Goal: Find contact information: Find contact information

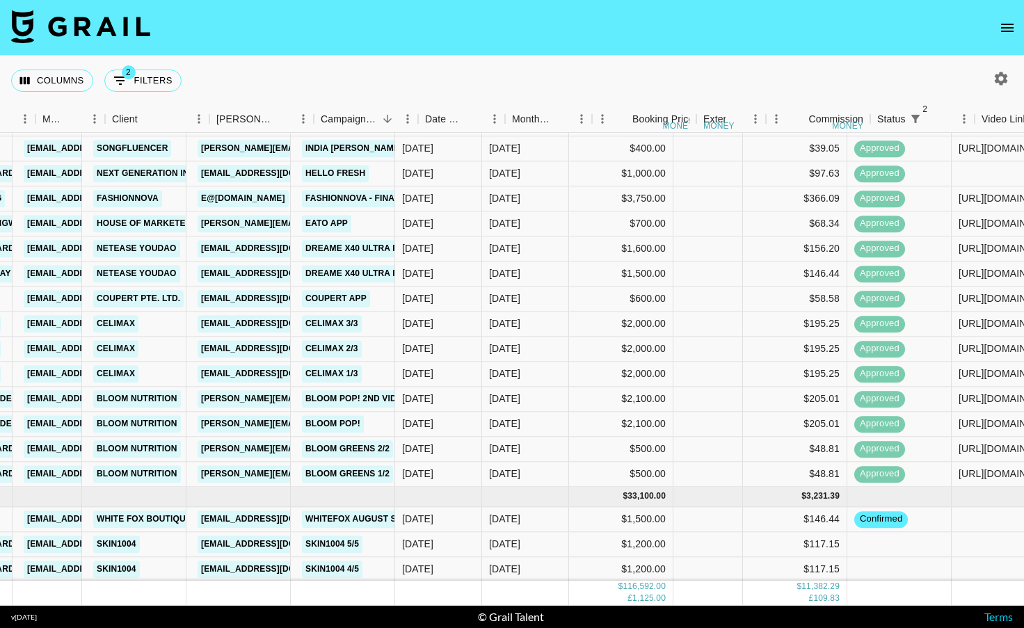
scroll to position [1263, 0]
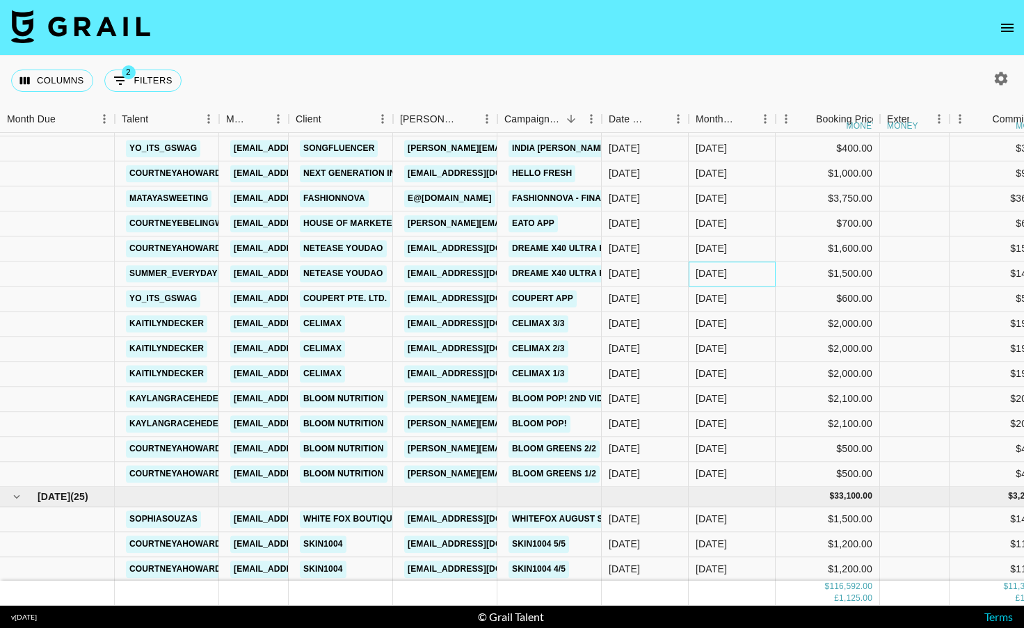
click at [733, 273] on div "[DATE]" at bounding box center [731, 273] width 87 height 25
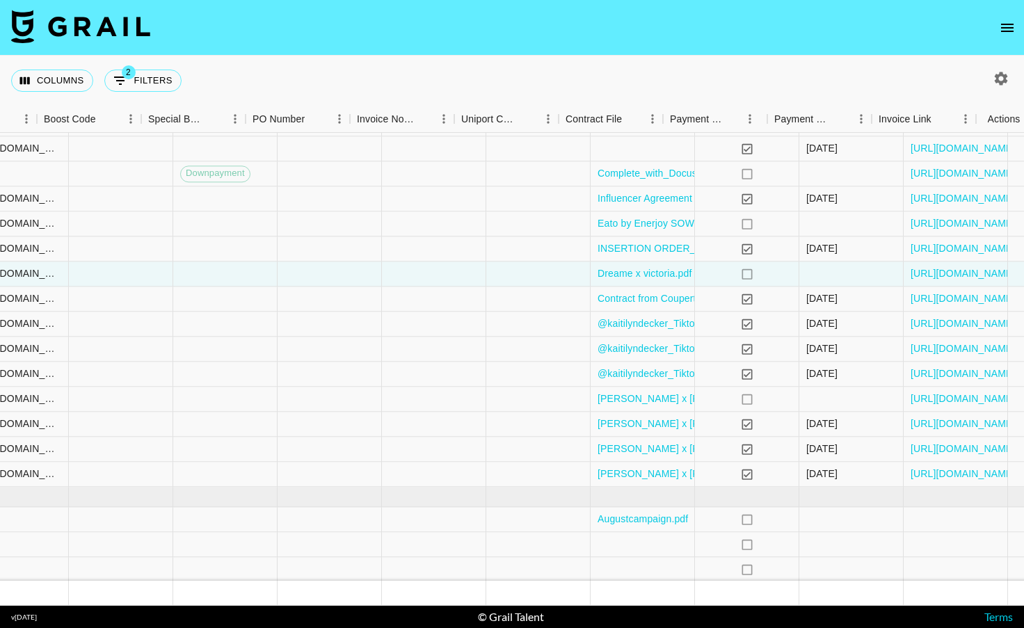
scroll to position [1263, 1233]
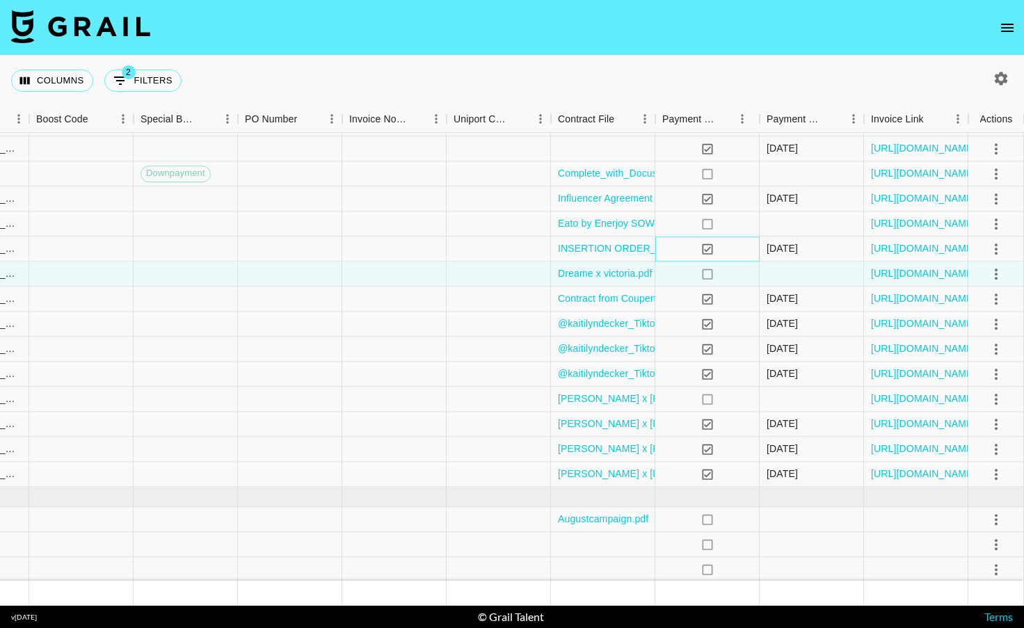
click at [732, 252] on div "yes" at bounding box center [707, 248] width 104 height 25
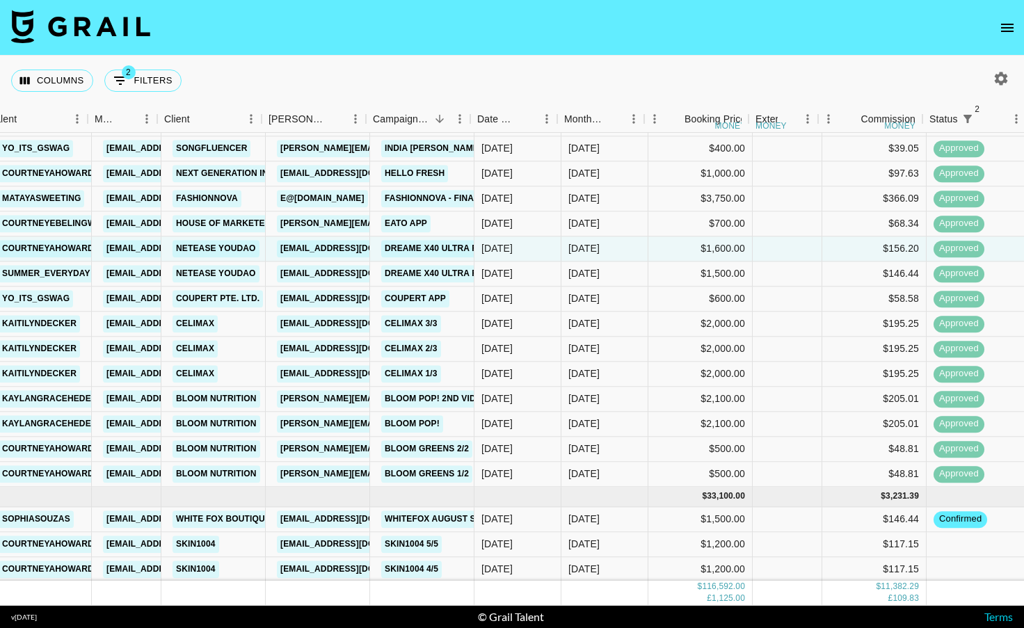
scroll to position [1263, 127]
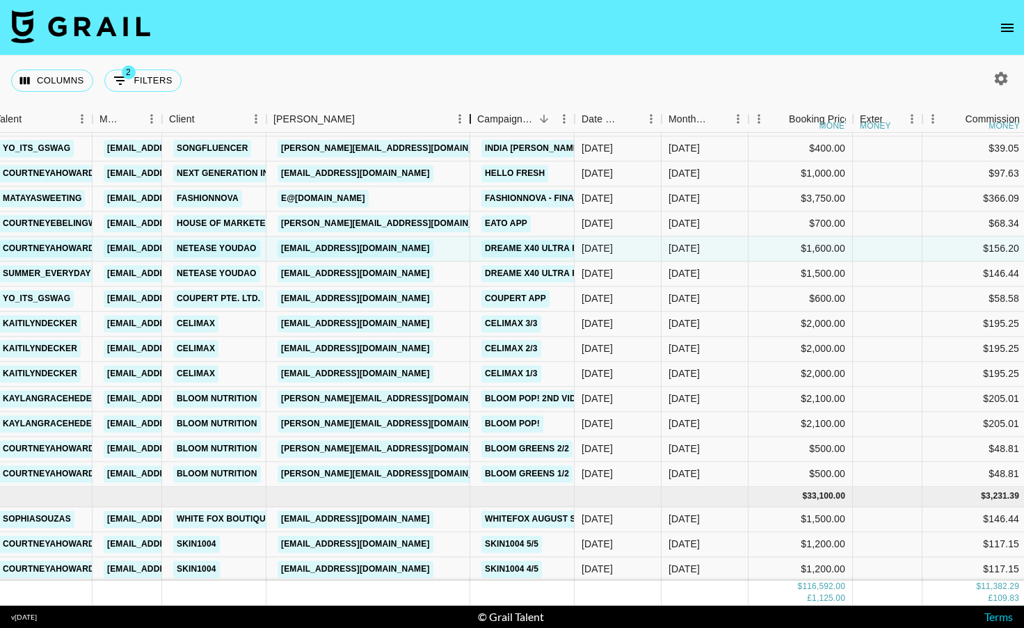
drag, startPoint x: 370, startPoint y: 120, endPoint x: 490, endPoint y: 131, distance: 120.1
click at [478, 129] on div "Booker" at bounding box center [470, 119] width 17 height 27
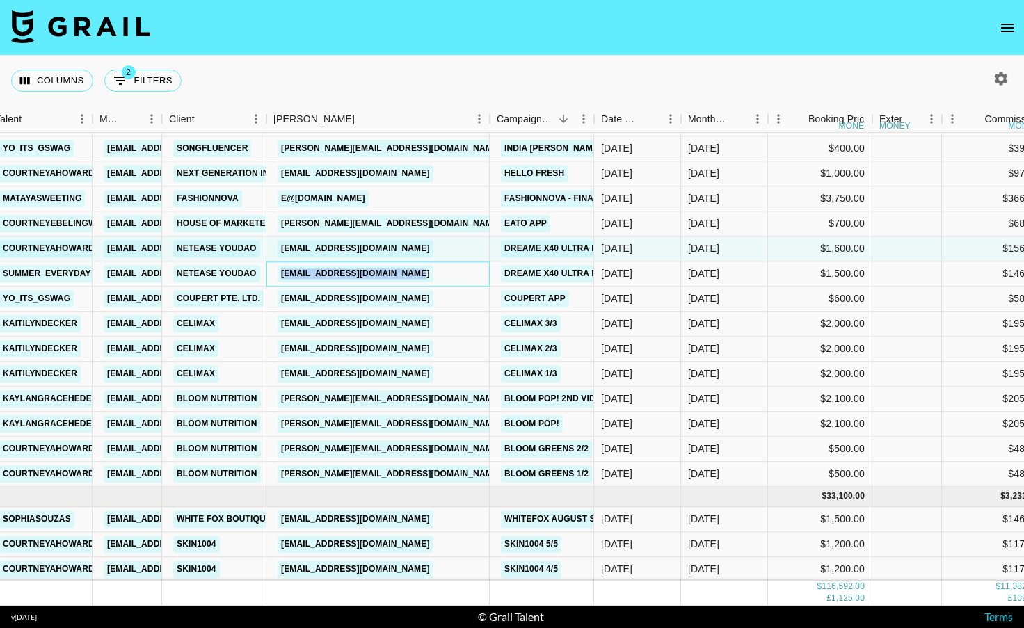
drag, startPoint x: 451, startPoint y: 268, endPoint x: 279, endPoint y: 272, distance: 172.5
click at [279, 272] on div "wangkaiyun@corp.netease.com" at bounding box center [377, 273] width 223 height 25
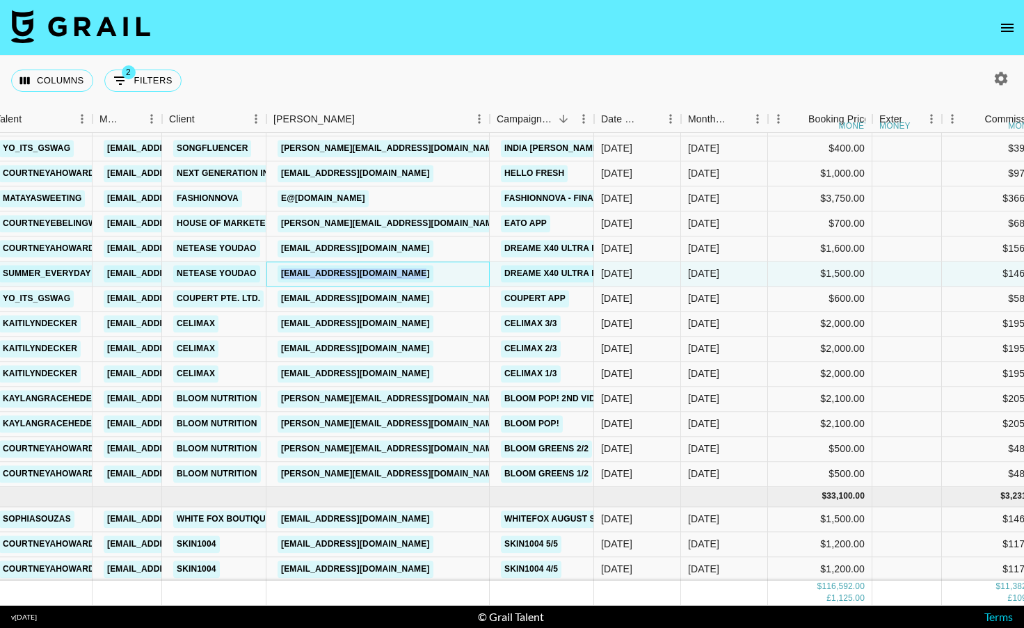
copy link "wangkaiyun@corp.netease.com"
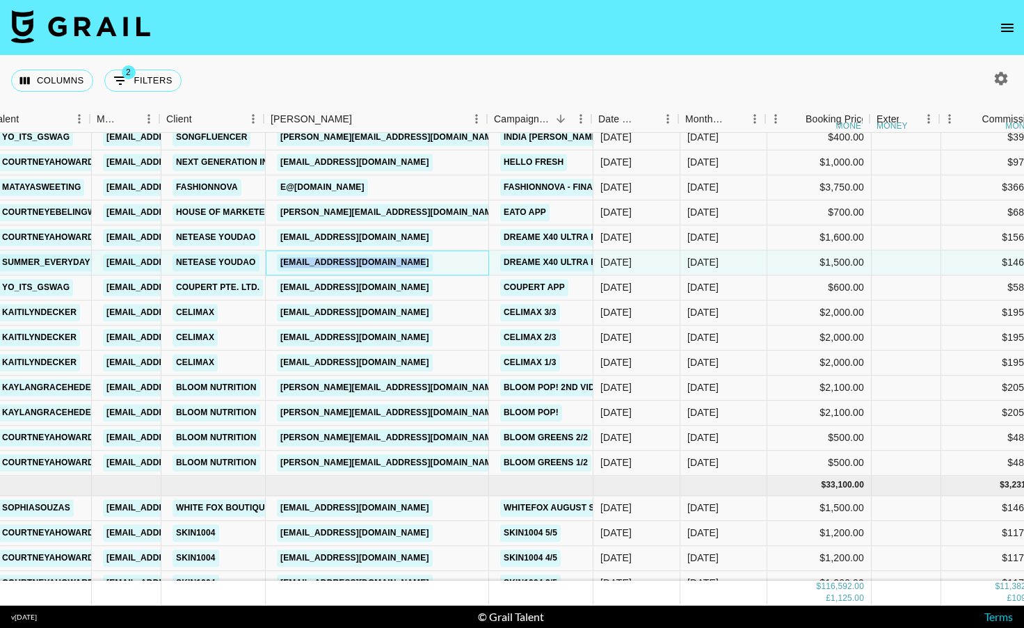
scroll to position [1274, 131]
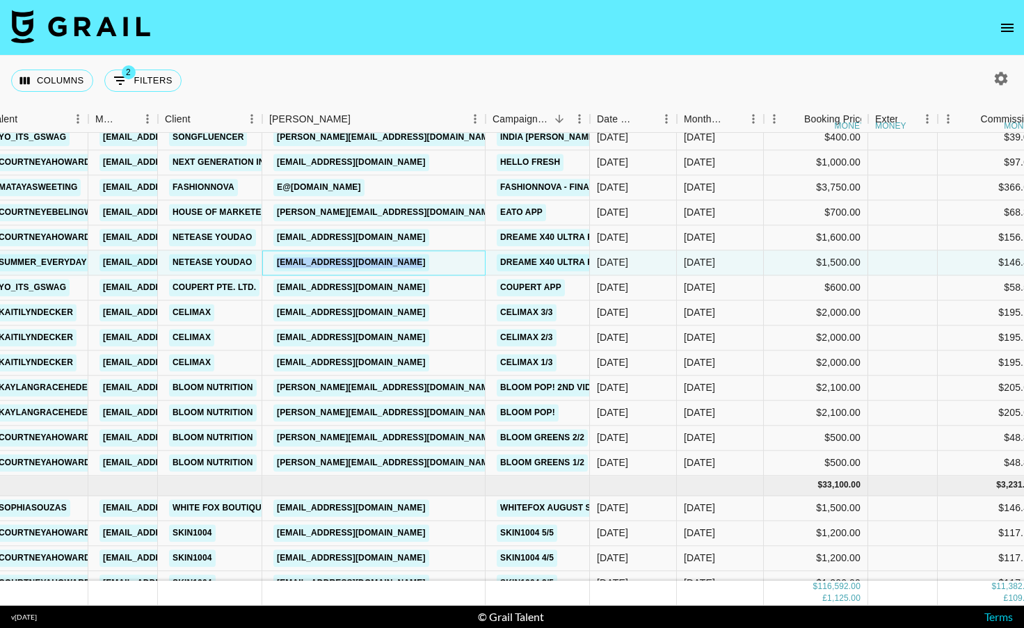
click at [592, 118] on div "Campaign (Type)" at bounding box center [589, 119] width 17 height 27
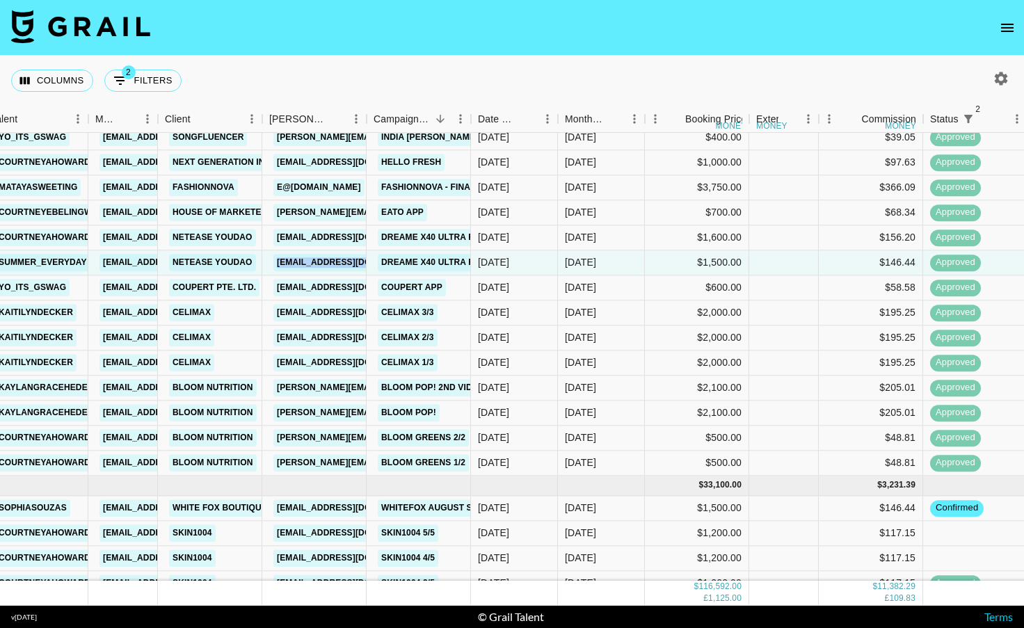
drag, startPoint x: 631, startPoint y: 118, endPoint x: 580, endPoint y: 8, distance: 121.3
click at [857, 259] on div "$146.44" at bounding box center [871, 262] width 104 height 25
click at [833, 258] on div "$146.44" at bounding box center [871, 262] width 104 height 25
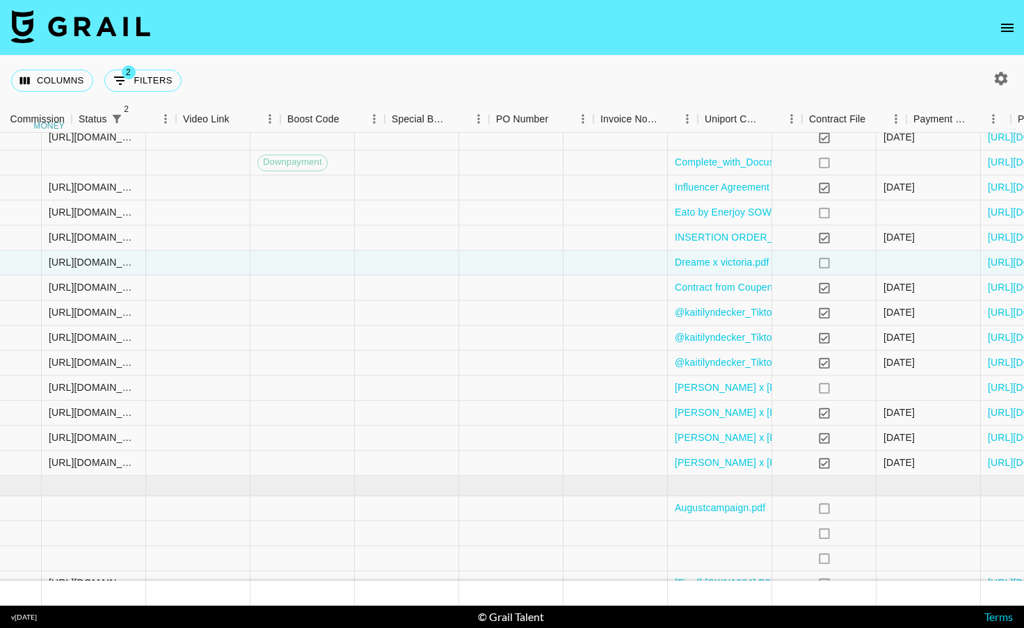
scroll to position [1274, 1233]
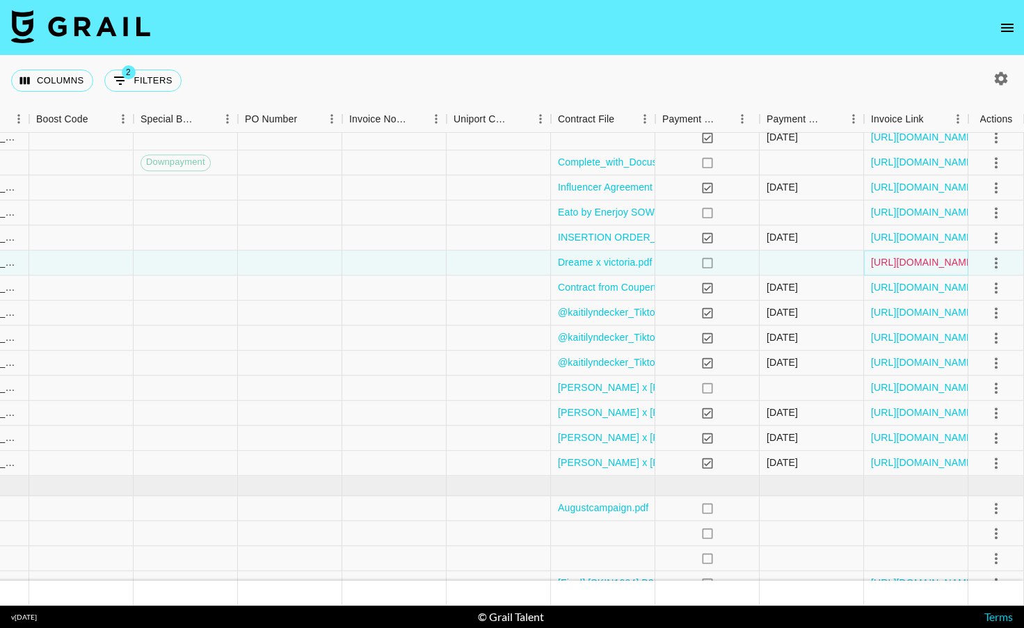
click at [931, 267] on link "https://in.xero.com/scDDIlB9fd80fFj22SxA0Gegx0NCarFsEnn8MaBt" at bounding box center [923, 263] width 105 height 14
click at [1012, 29] on icon "open drawer" at bounding box center [1007, 27] width 17 height 17
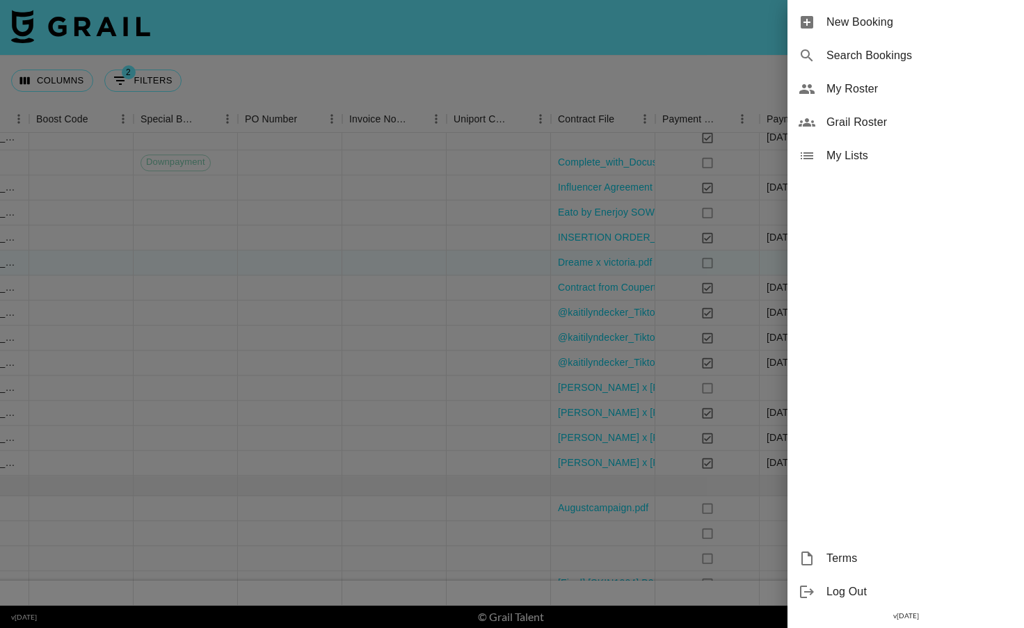
click at [163, 33] on div at bounding box center [512, 314] width 1024 height 628
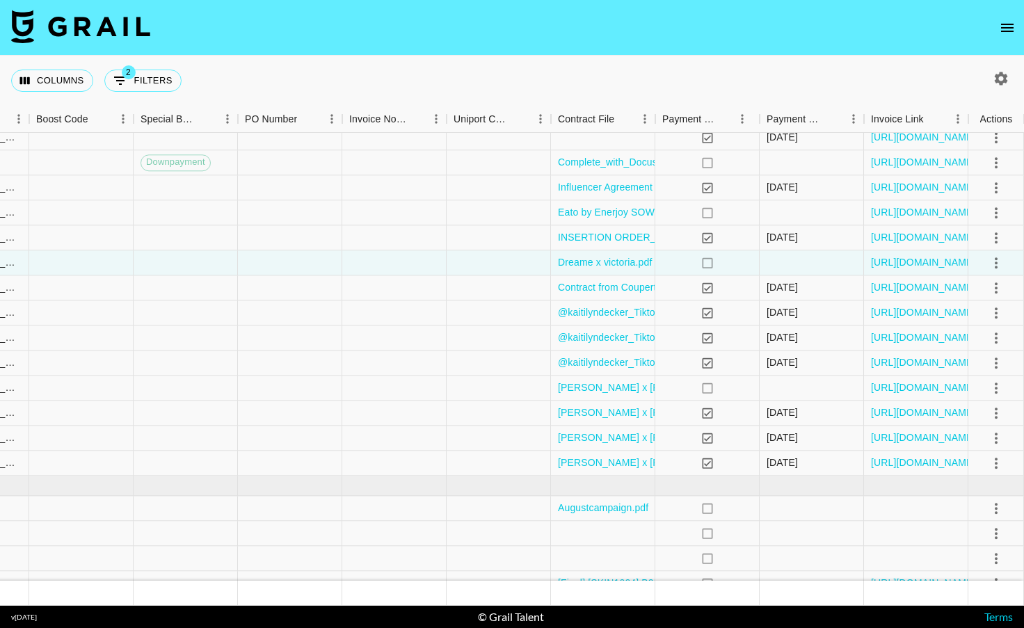
click at [106, 26] on img at bounding box center [80, 26] width 139 height 33
click at [115, 22] on img at bounding box center [80, 26] width 139 height 33
click at [889, 54] on nav at bounding box center [512, 28] width 1024 height 56
click at [1010, 26] on icon "open drawer" at bounding box center [1007, 27] width 17 height 17
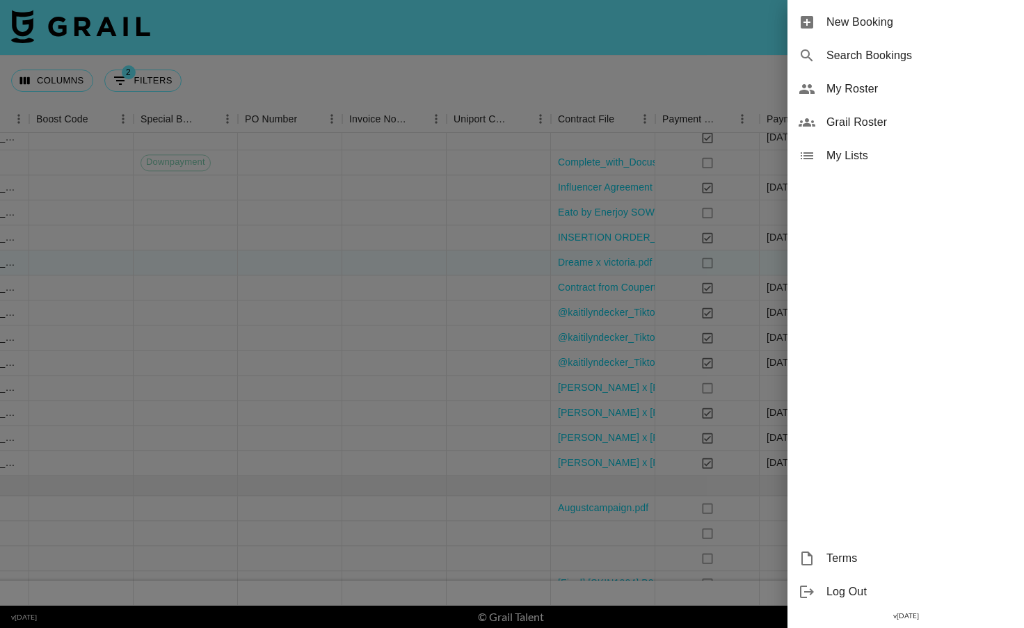
click at [74, 42] on div at bounding box center [512, 314] width 1024 height 628
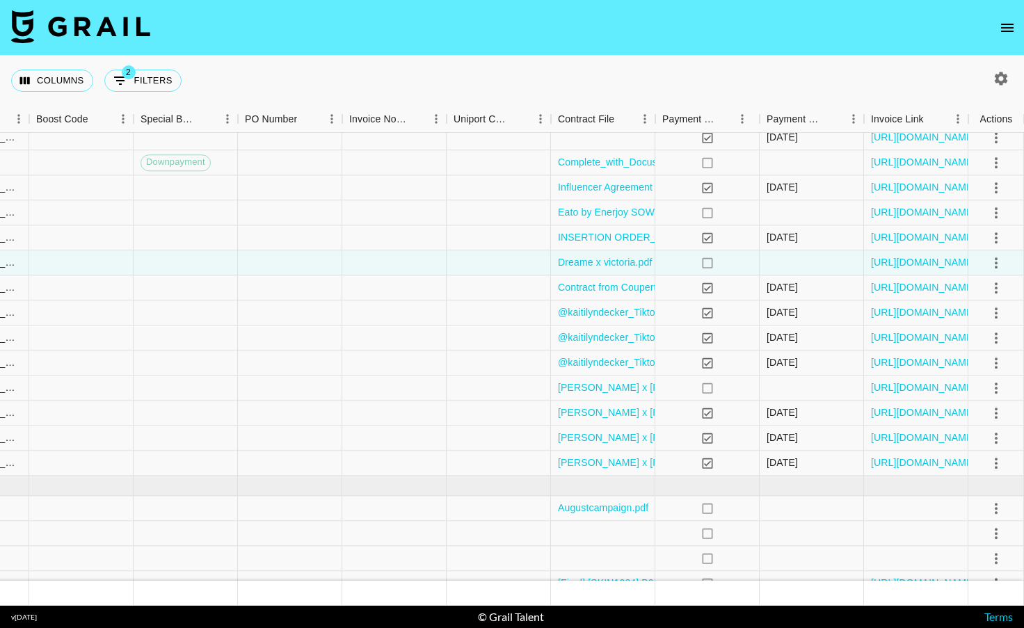
click at [84, 27] on img at bounding box center [80, 26] width 139 height 33
click at [102, 27] on img at bounding box center [80, 26] width 139 height 33
click at [76, 24] on img at bounding box center [80, 26] width 139 height 33
click at [197, 30] on nav at bounding box center [512, 28] width 1024 height 56
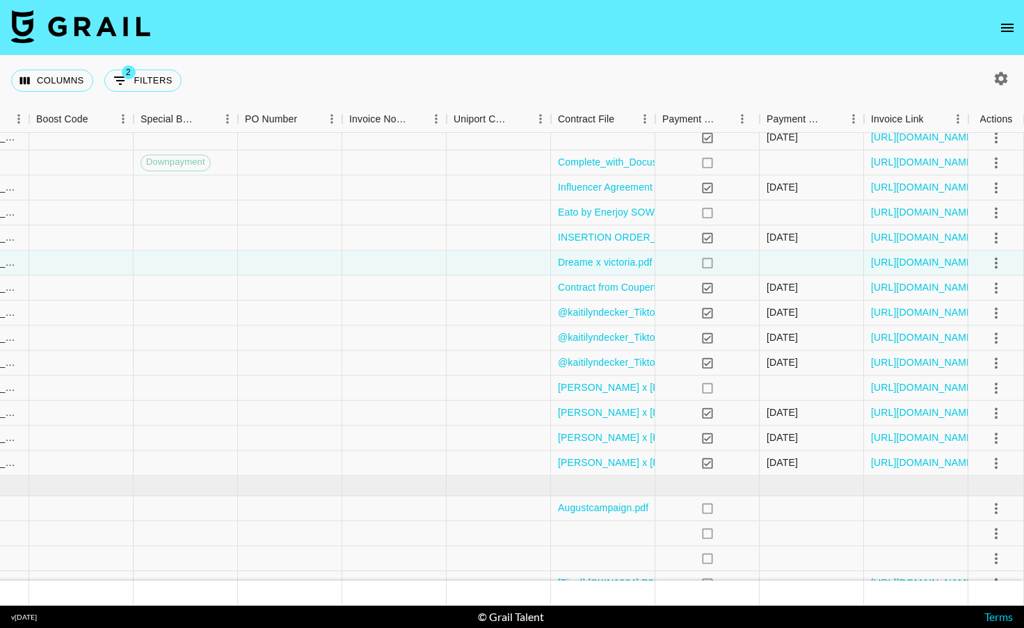
click at [115, 23] on img at bounding box center [80, 26] width 139 height 33
click at [71, 23] on img at bounding box center [80, 26] width 139 height 33
click at [72, 22] on img at bounding box center [80, 26] width 139 height 33
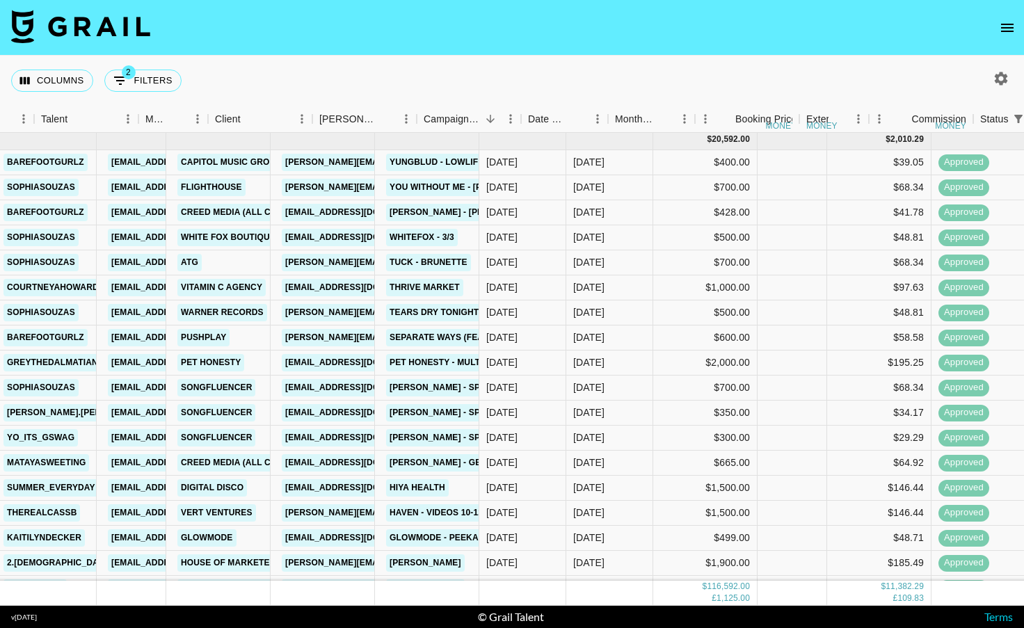
scroll to position [3, 0]
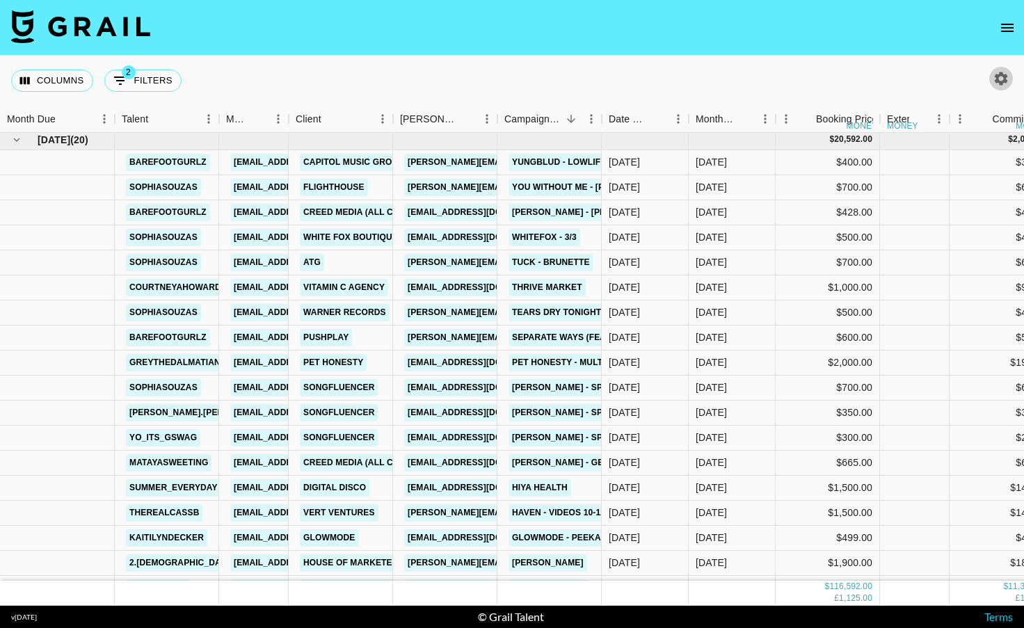
click at [998, 80] on icon "button" at bounding box center [1000, 78] width 13 height 13
select select "[DATE]"
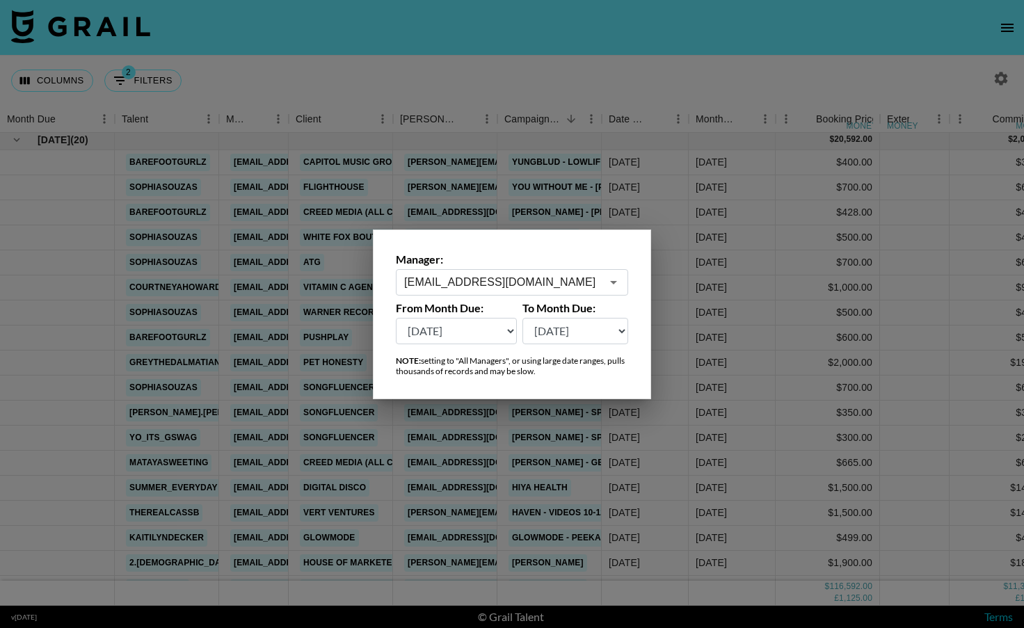
click at [502, 284] on input "[EMAIL_ADDRESS][DOMAIN_NAME]" at bounding box center [502, 282] width 197 height 16
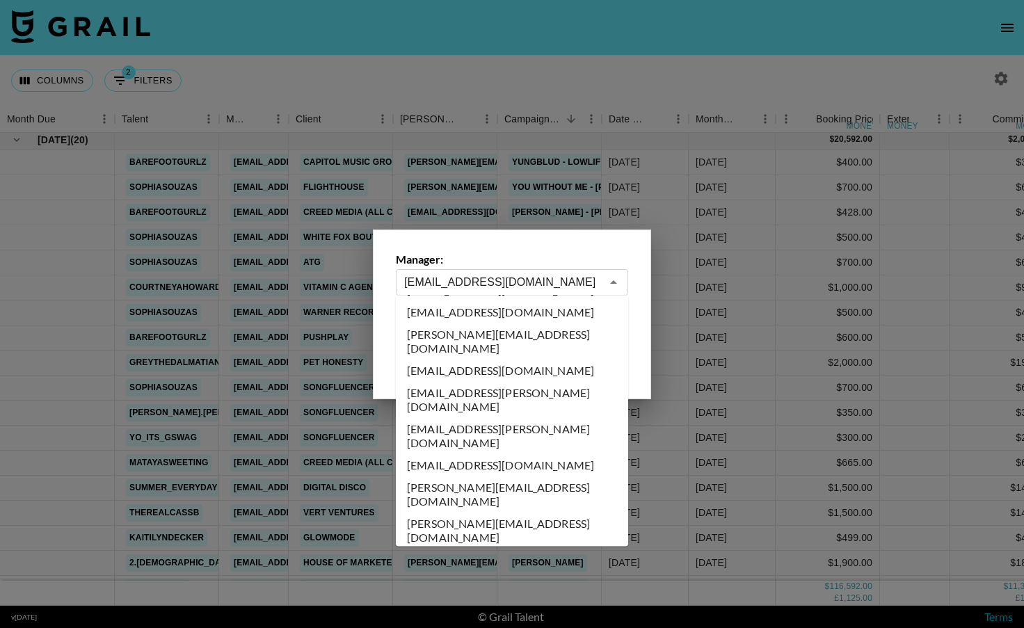
scroll to position [0, 0]
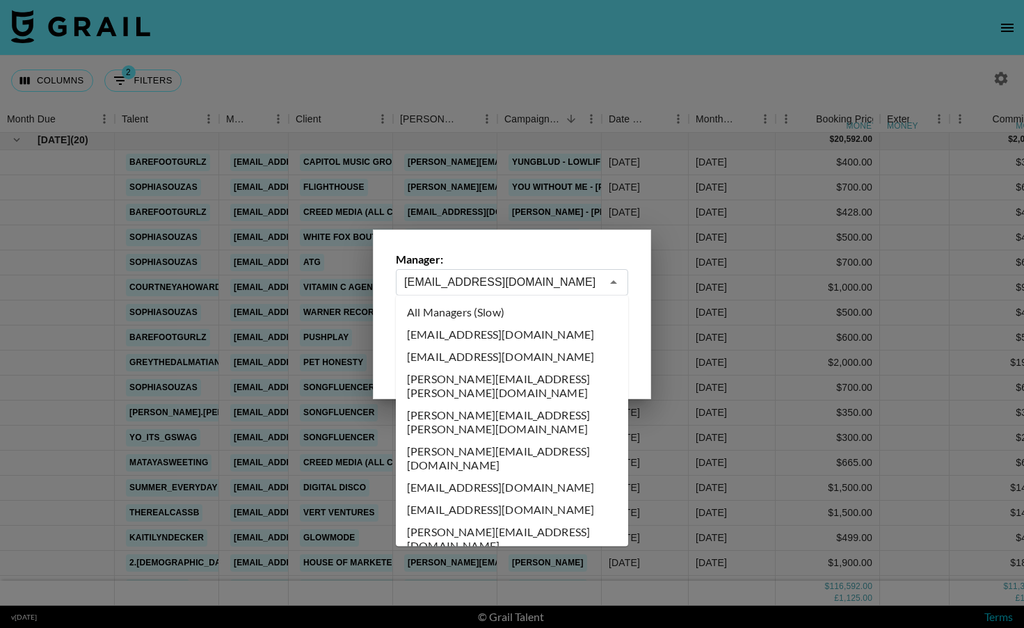
click at [460, 313] on li "All Managers (Slow)" at bounding box center [512, 312] width 232 height 22
type input "All Managers (Slow)"
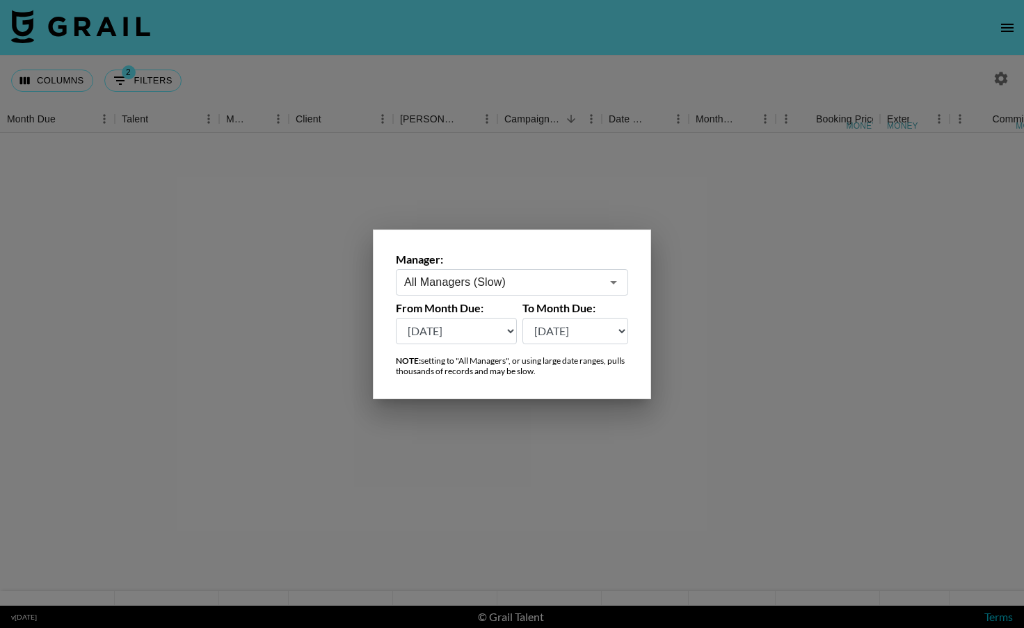
click at [503, 332] on select "[DATE] [DATE] '[DATE] May '[DATE] Mar '[DATE] Jan '[DATE] Nov '[DATE] Sep '[DAT…" at bounding box center [456, 331] width 121 height 26
click at [506, 330] on select "[DATE] [DATE] '[DATE] May '[DATE] Mar '[DATE] Jan '[DATE] Nov '[DATE] Sep '[DAT…" at bounding box center [456, 331] width 121 height 26
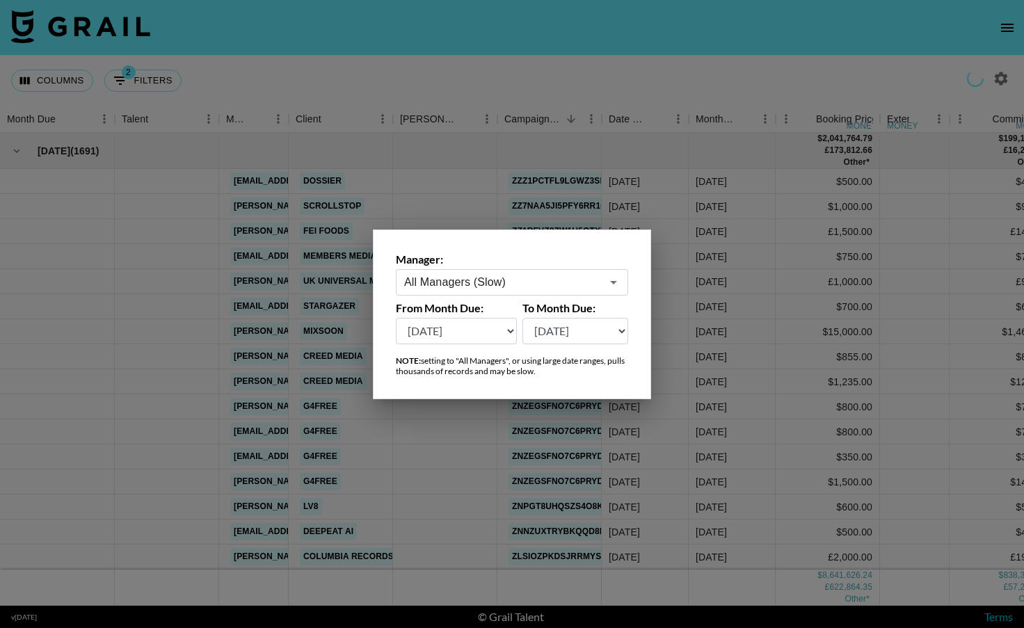
click at [506, 330] on select "[DATE] [DATE] '[DATE] May '[DATE] Mar '[DATE] Jan '[DATE] Nov '[DATE] Sep '[DAT…" at bounding box center [456, 331] width 121 height 26
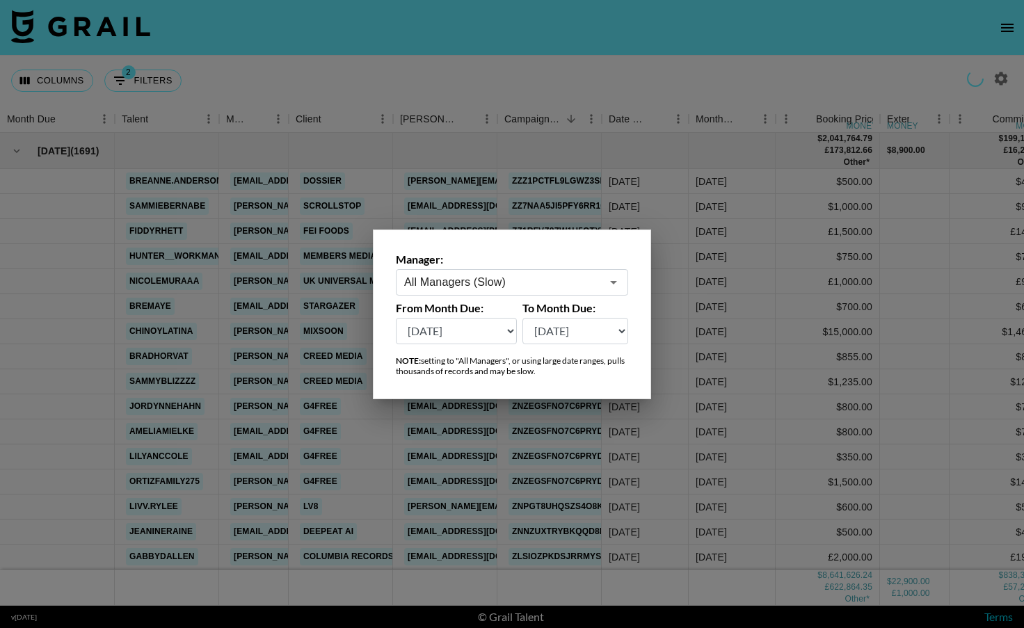
select select "[DATE]"
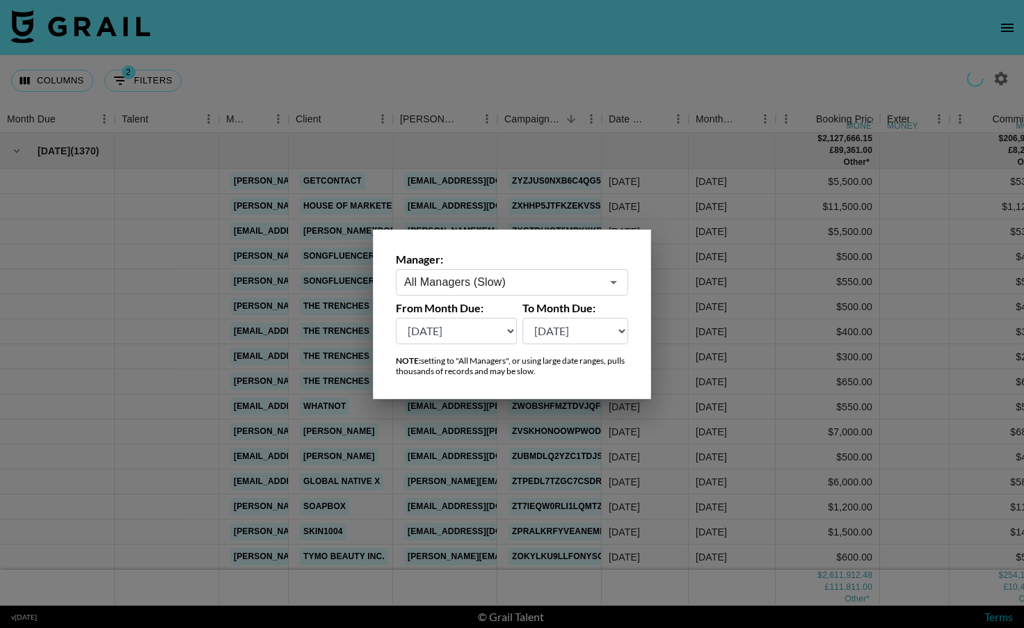
click at [557, 195] on div at bounding box center [512, 314] width 1024 height 628
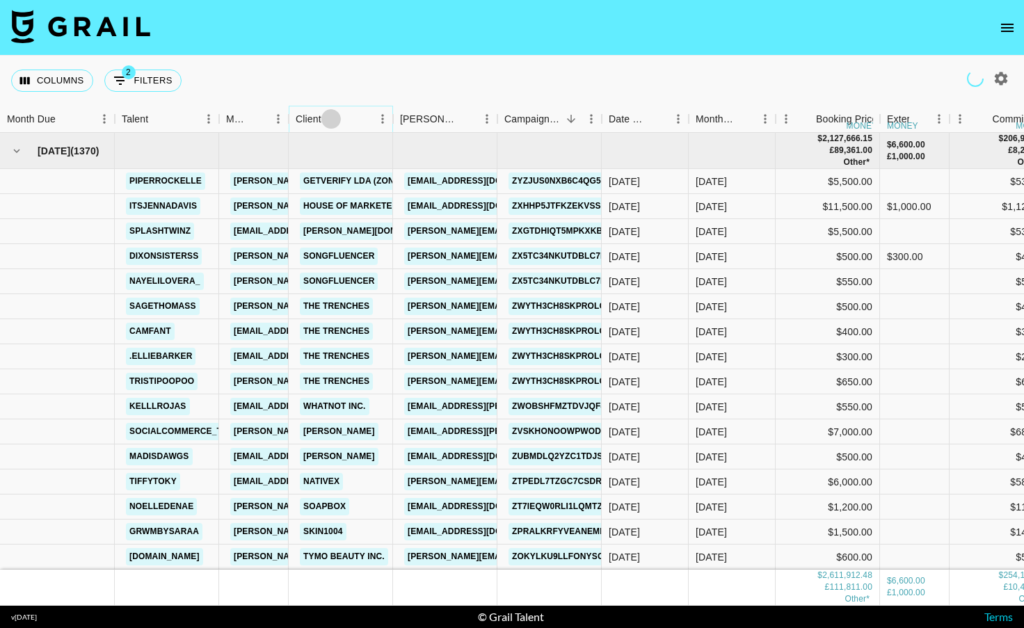
click at [323, 119] on button "Sort" at bounding box center [330, 118] width 19 height 19
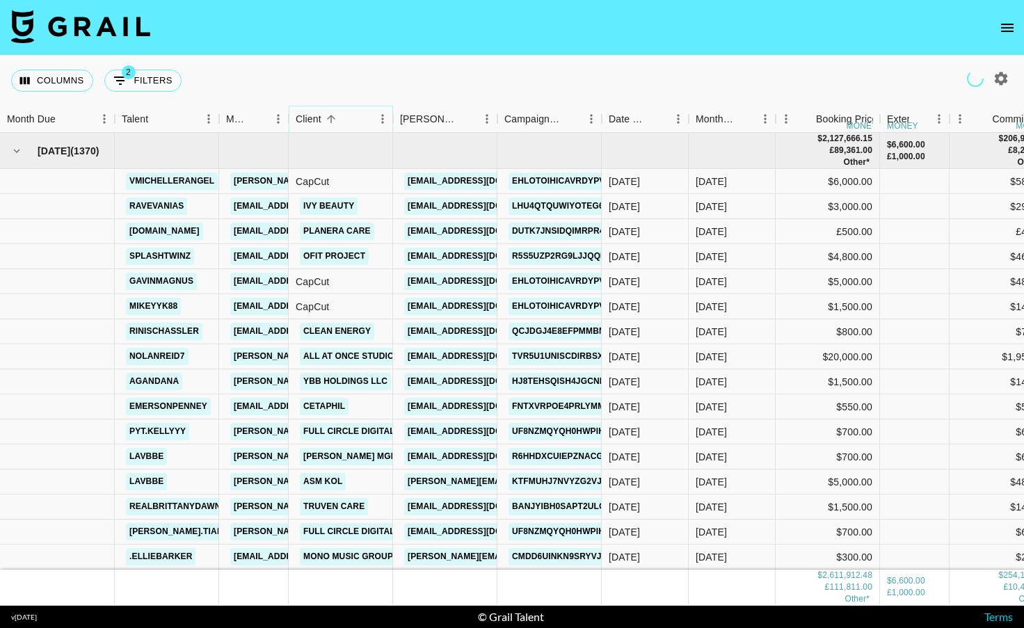
click at [323, 119] on button "Sort" at bounding box center [330, 118] width 19 height 19
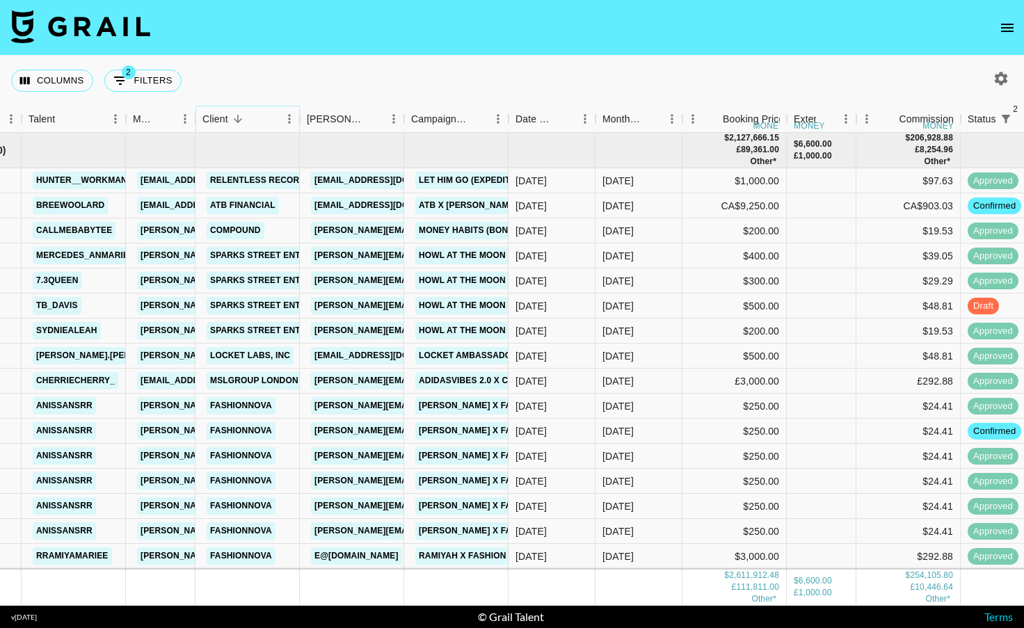
scroll to position [1, 95]
click at [283, 203] on div "ATB Financial" at bounding box center [246, 205] width 104 height 25
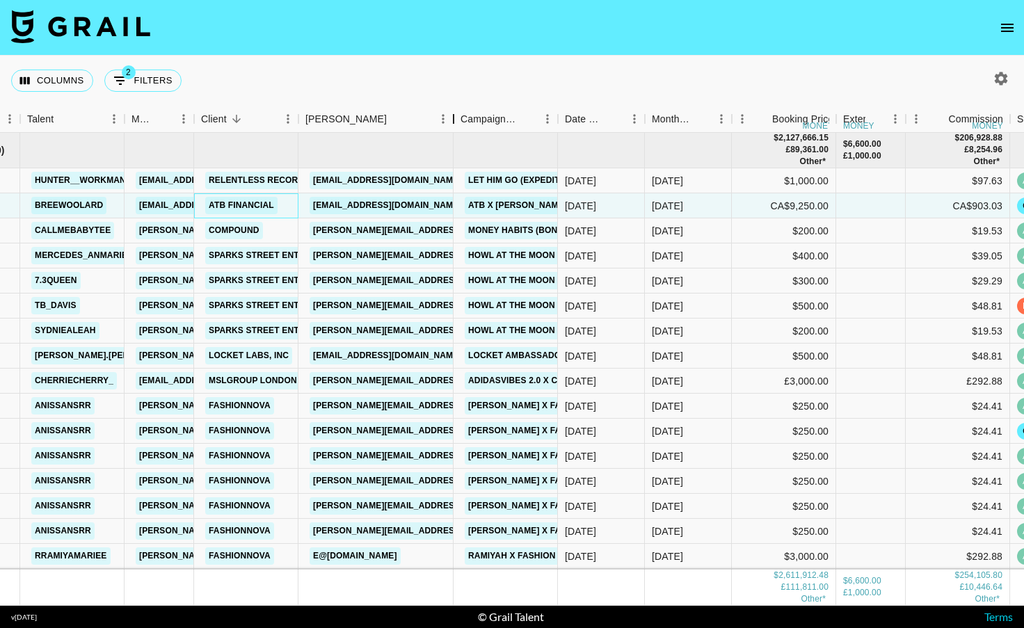
drag, startPoint x: 402, startPoint y: 124, endPoint x: 453, endPoint y: 125, distance: 50.8
click at [453, 125] on div "Booker" at bounding box center [453, 119] width 17 height 27
drag, startPoint x: 411, startPoint y: 204, endPoint x: 312, endPoint y: 206, distance: 99.5
click at [312, 206] on div "[EMAIL_ADDRESS][DOMAIN_NAME]" at bounding box center [375, 205] width 155 height 25
copy link "[EMAIL_ADDRESS][DOMAIN_NAME]"
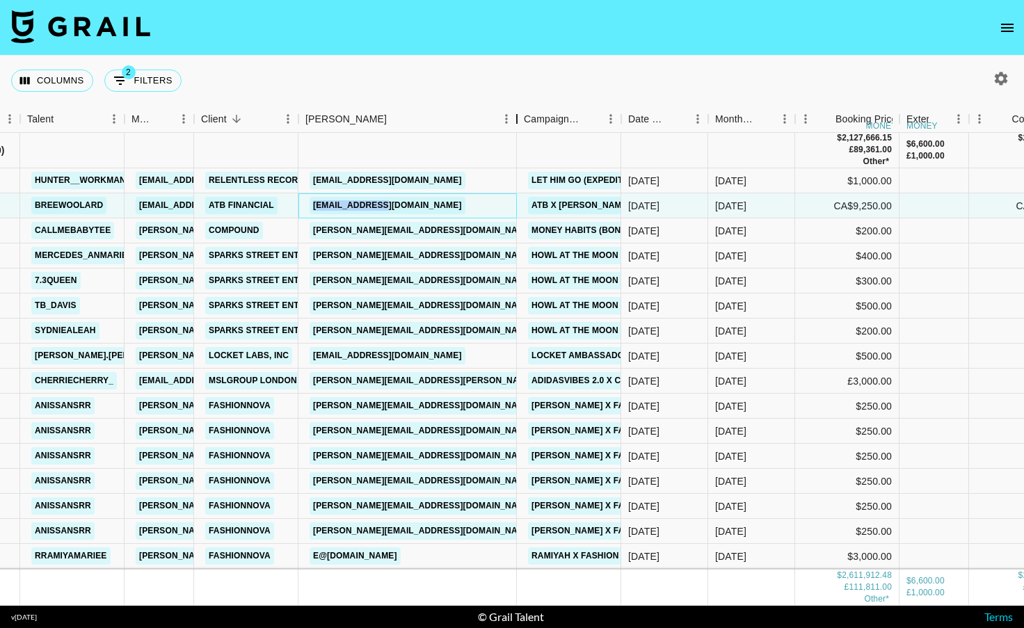
drag, startPoint x: 452, startPoint y: 124, endPoint x: 524, endPoint y: 134, distance: 73.1
click at [524, 134] on div "Month Due Talent Manager Client [PERSON_NAME] Campaign (Type) Date Created Mont…" at bounding box center [512, 356] width 1024 height 500
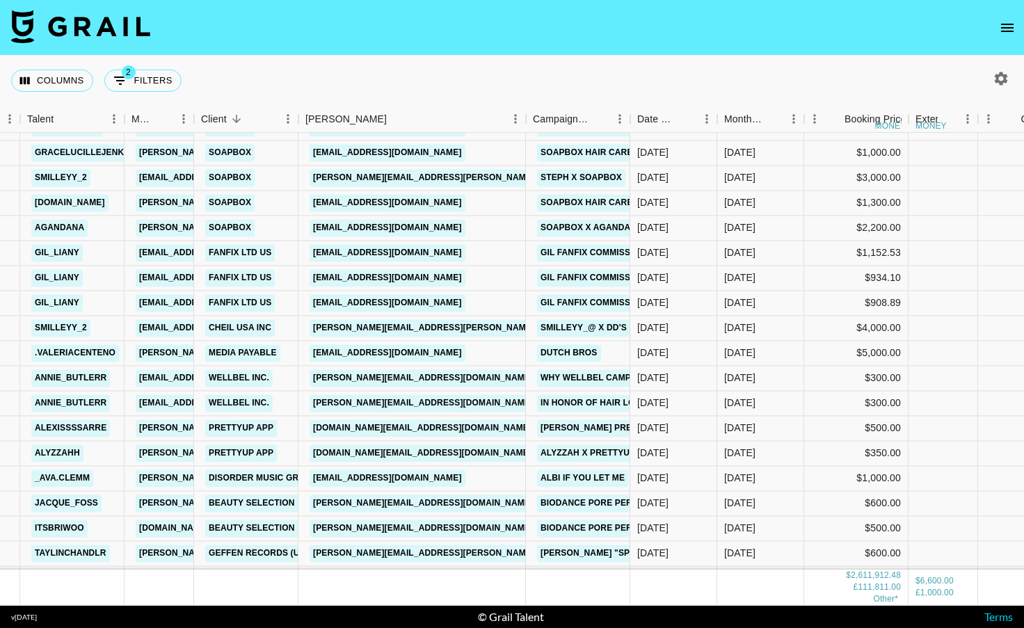
scroll to position [833, 95]
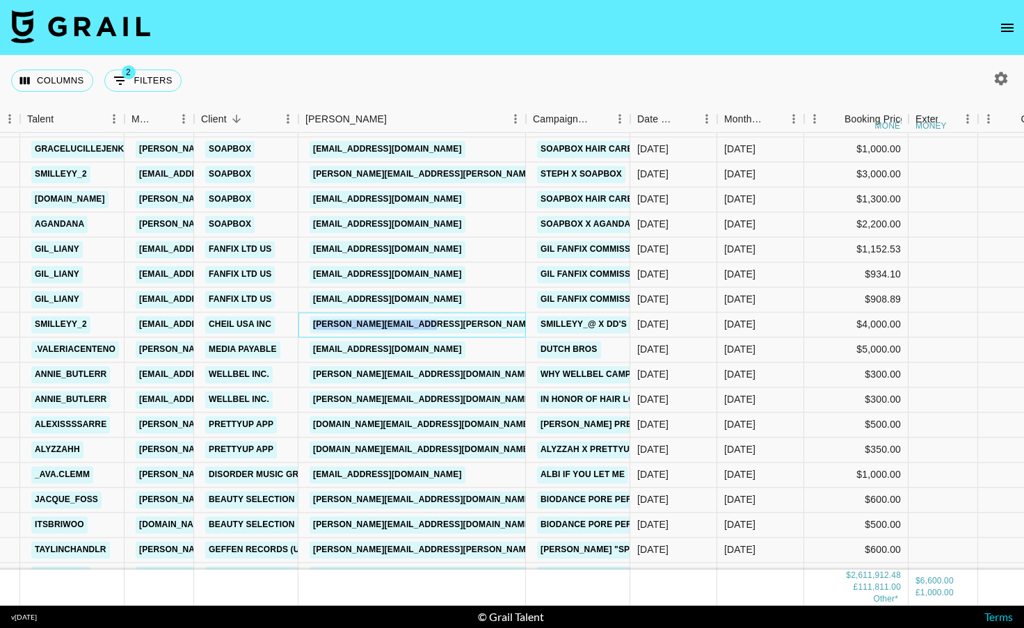
drag, startPoint x: 444, startPoint y: 329, endPoint x: 309, endPoint y: 329, distance: 134.2
click at [309, 329] on div "[PERSON_NAME][EMAIL_ADDRESS][PERSON_NAME][DOMAIN_NAME]" at bounding box center [411, 324] width 227 height 25
copy link "[PERSON_NAME][EMAIL_ADDRESS][PERSON_NAME][DOMAIN_NAME]"
click at [449, 353] on div "[EMAIL_ADDRESS][DOMAIN_NAME]" at bounding box center [411, 349] width 227 height 25
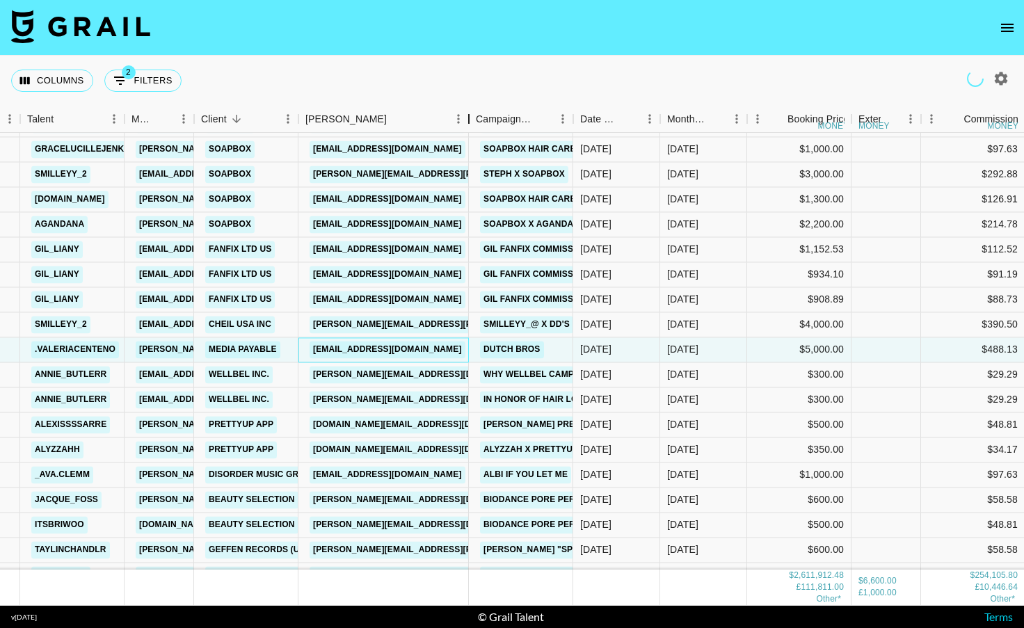
drag, startPoint x: 402, startPoint y: 125, endPoint x: 476, endPoint y: 133, distance: 74.8
click at [476, 133] on div "Month Due Talent Manager Client [PERSON_NAME] Campaign (Type) Date Created Mont…" at bounding box center [512, 356] width 1024 height 500
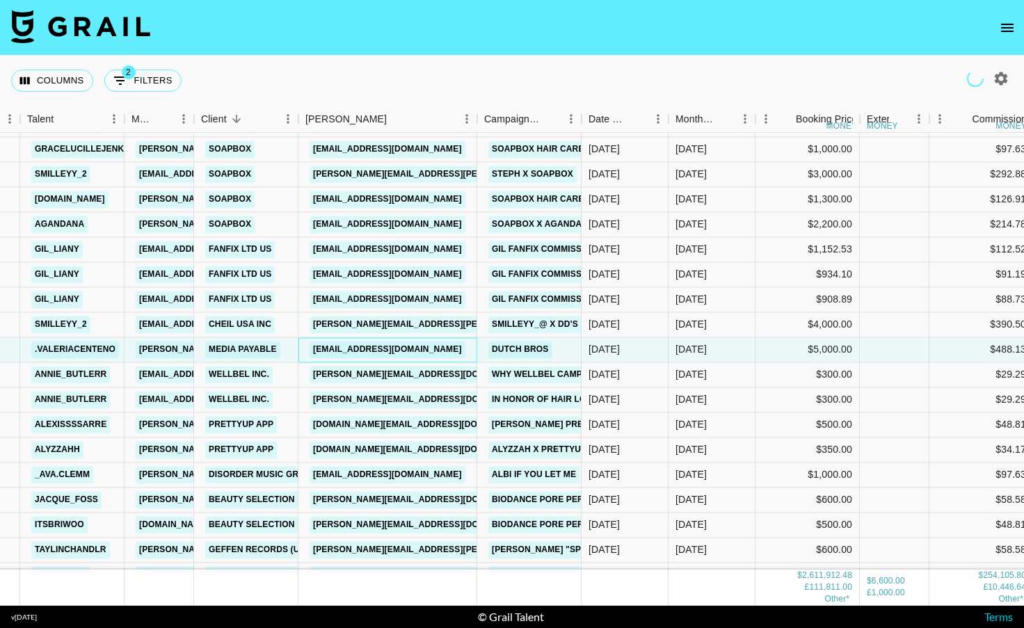
drag, startPoint x: 442, startPoint y: 348, endPoint x: 315, endPoint y: 350, distance: 126.6
click at [311, 351] on div "[EMAIL_ADDRESS][DOMAIN_NAME]" at bounding box center [387, 349] width 179 height 25
copy link "[EMAIL_ADDRESS][DOMAIN_NAME]"
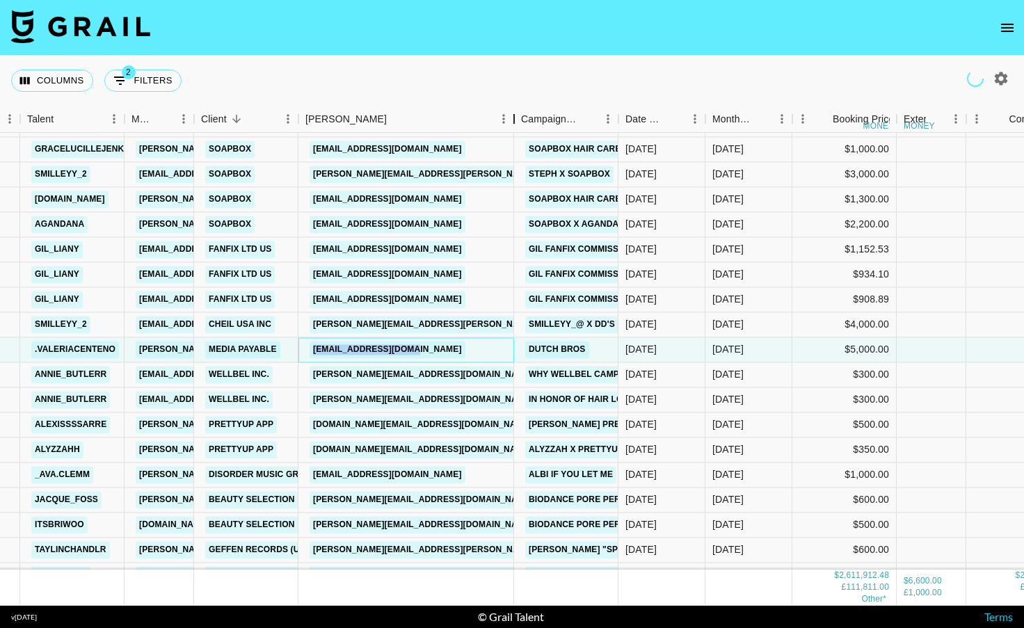
drag, startPoint x: 401, startPoint y: 112, endPoint x: 512, endPoint y: 120, distance: 111.6
click at [512, 120] on div "Booker" at bounding box center [514, 119] width 17 height 27
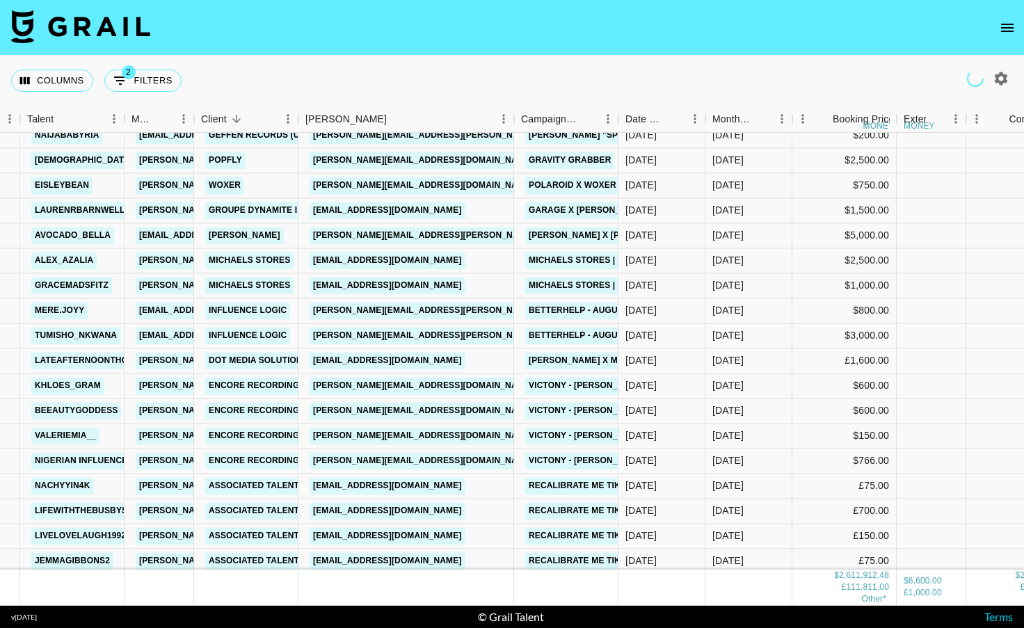
scroll to position [1478, 95]
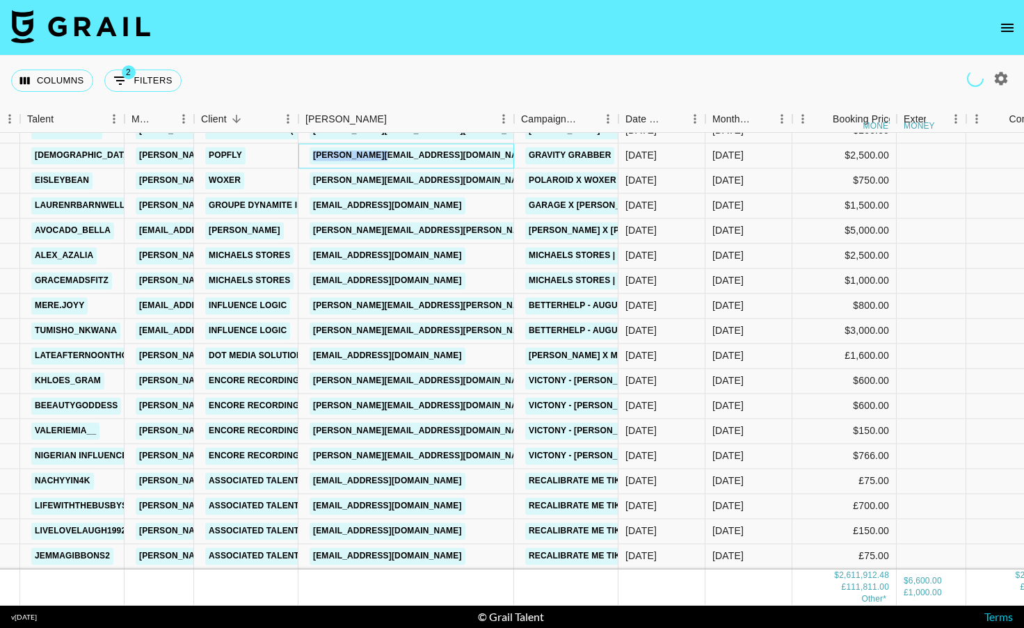
drag, startPoint x: 369, startPoint y: 158, endPoint x: 312, endPoint y: 157, distance: 57.7
click at [312, 157] on div "[PERSON_NAME][EMAIL_ADDRESS][DOMAIN_NAME]" at bounding box center [406, 155] width 216 height 25
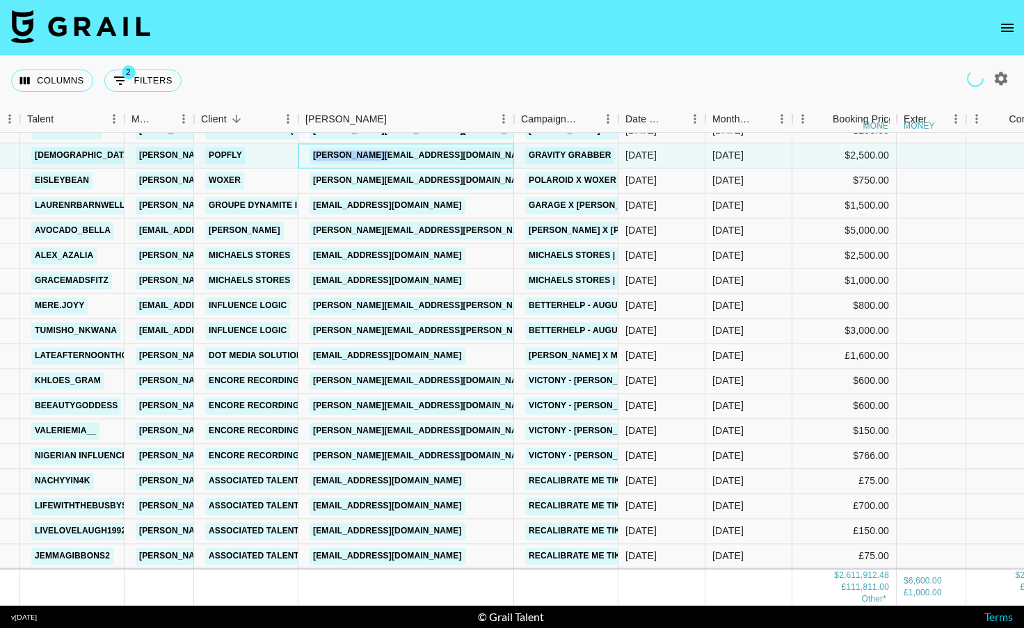
copy link "[PERSON_NAME][EMAIL_ADDRESS][DOMAIN_NAME]"
drag, startPoint x: 421, startPoint y: 185, endPoint x: 312, endPoint y: 179, distance: 109.3
click at [312, 179] on div "[PERSON_NAME][EMAIL_ADDRESS][DOMAIN_NAME]" at bounding box center [406, 180] width 216 height 25
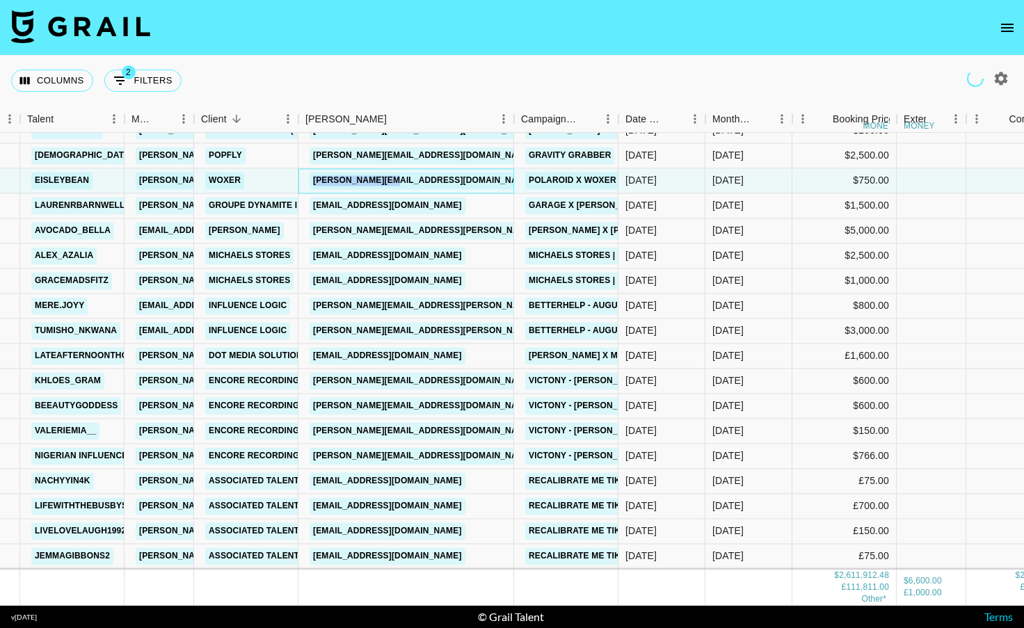
copy link "[PERSON_NAME][EMAIL_ADDRESS][DOMAIN_NAME]"
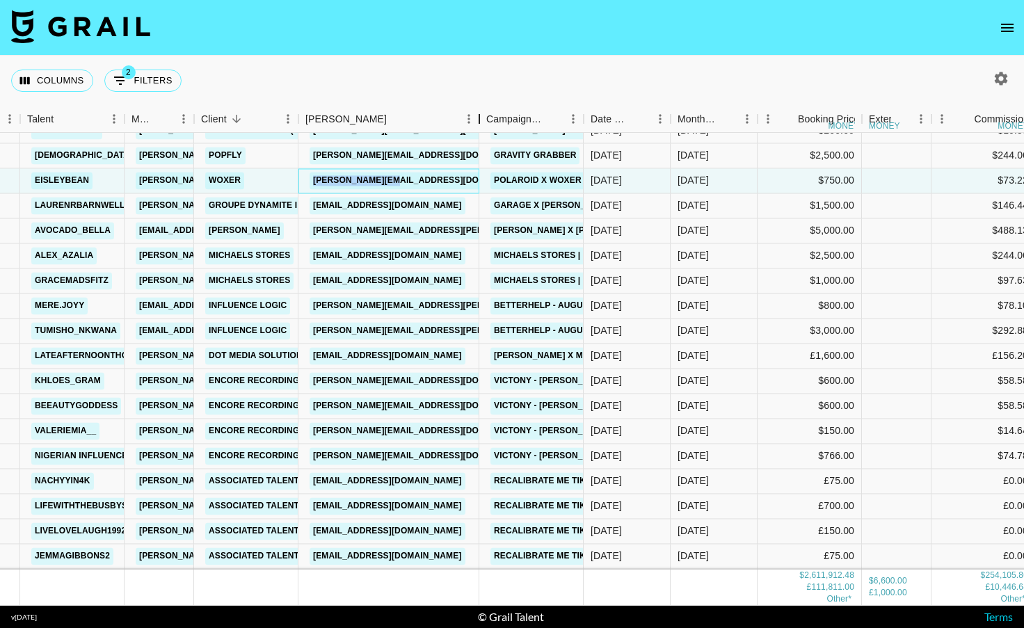
drag, startPoint x: 401, startPoint y: 119, endPoint x: 485, endPoint y: 118, distance: 84.2
click at [485, 118] on div "Booker" at bounding box center [479, 119] width 17 height 27
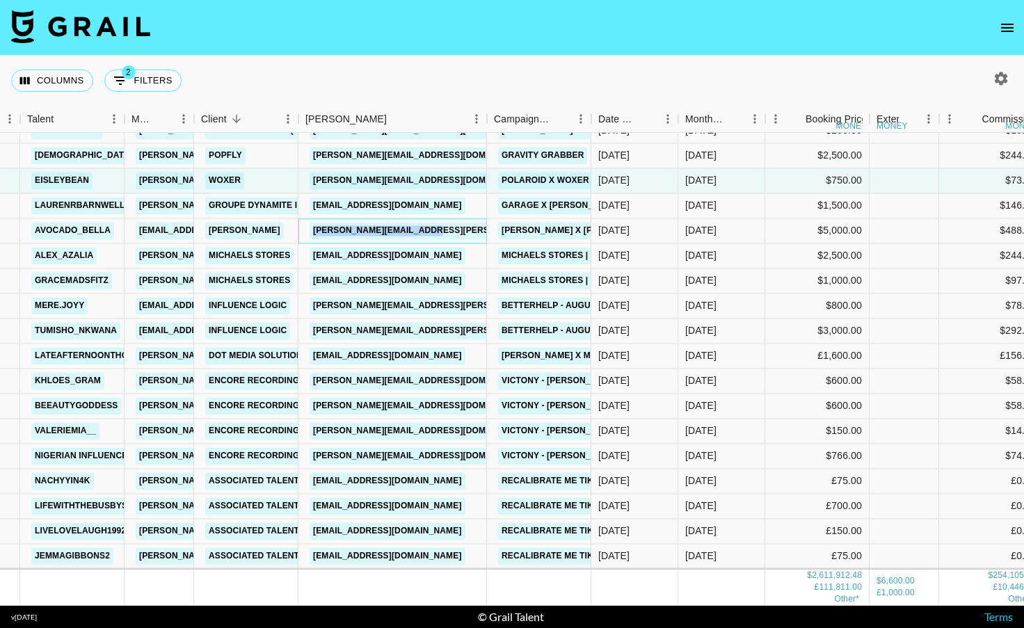
drag, startPoint x: 455, startPoint y: 235, endPoint x: 307, endPoint y: 226, distance: 148.4
click at [307, 226] on div "[PERSON_NAME][EMAIL_ADDRESS][PERSON_NAME][DOMAIN_NAME]" at bounding box center [458, 231] width 307 height 26
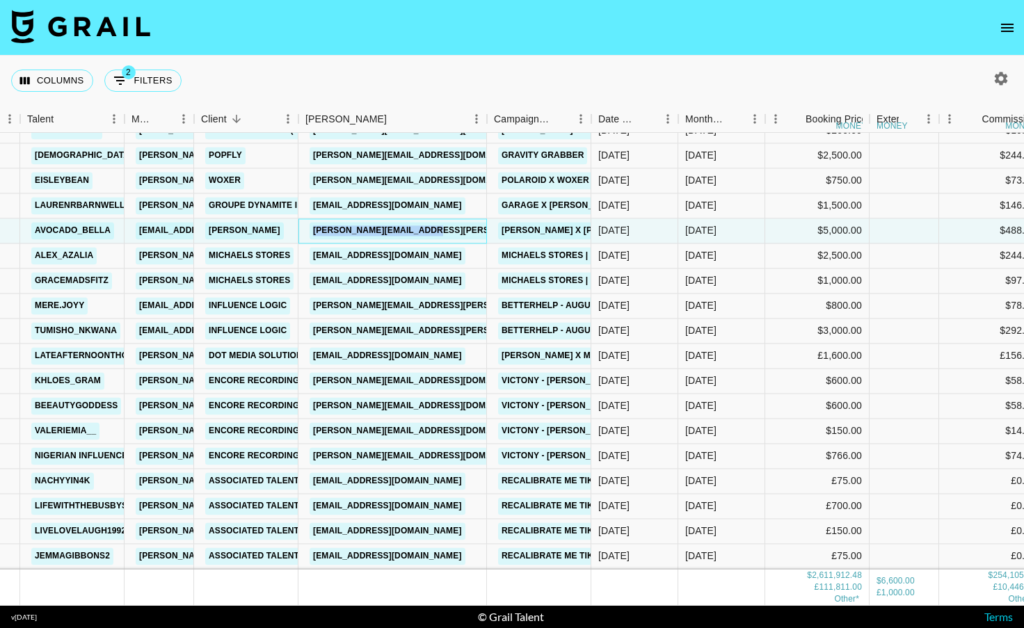
copy link "[PERSON_NAME][EMAIL_ADDRESS][PERSON_NAME][DOMAIN_NAME]"
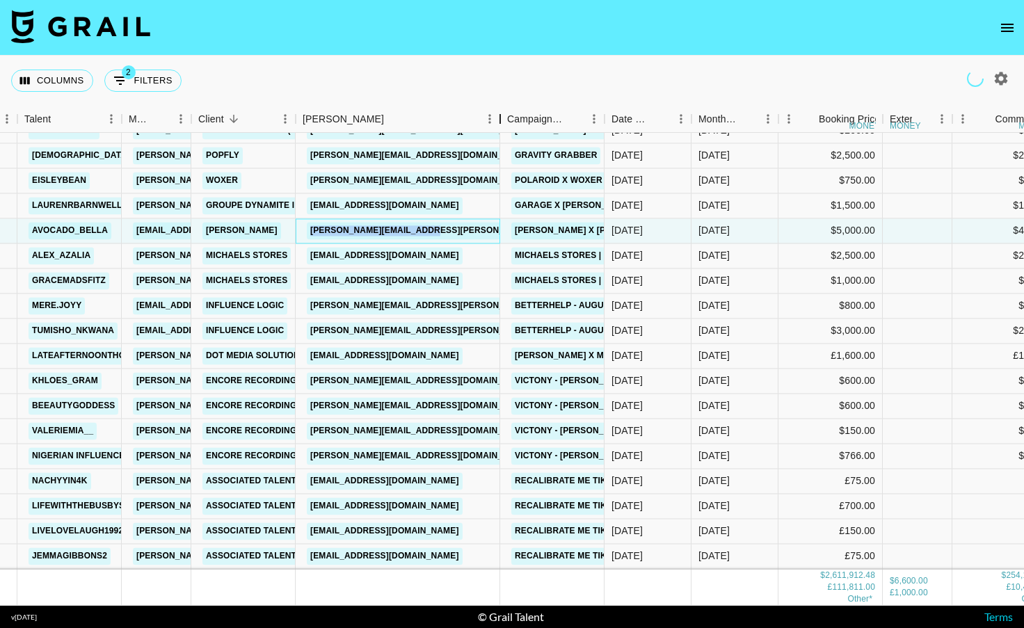
drag, startPoint x: 402, startPoint y: 119, endPoint x: 509, endPoint y: 117, distance: 107.1
click at [508, 118] on div "Booker" at bounding box center [500, 119] width 17 height 27
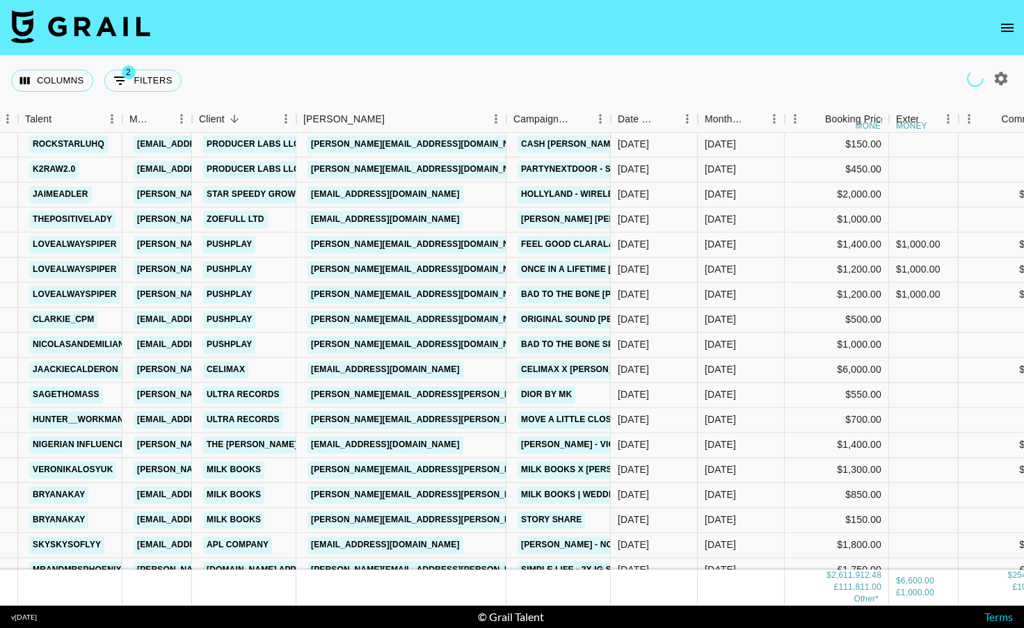
scroll to position [2618, 97]
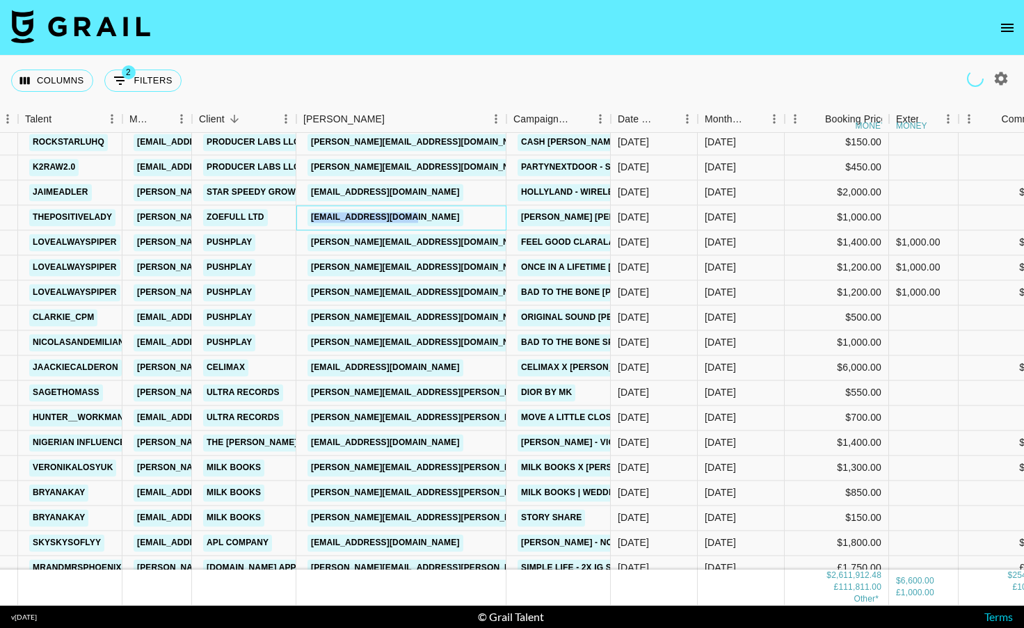
drag, startPoint x: 451, startPoint y: 220, endPoint x: 301, endPoint y: 219, distance: 149.5
click at [301, 219] on div "[EMAIL_ADDRESS][DOMAIN_NAME]" at bounding box center [401, 217] width 210 height 25
copy link "[EMAIL_ADDRESS][DOMAIN_NAME]"
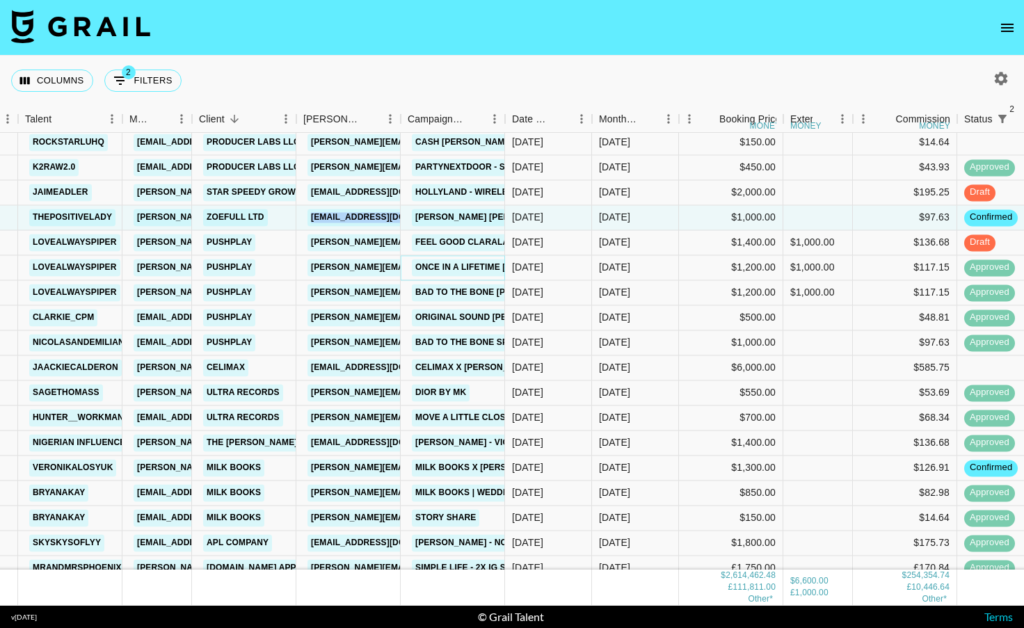
click at [432, 266] on link "Once In A Lifetime [PERSON_NAME]" at bounding box center [495, 267] width 166 height 17
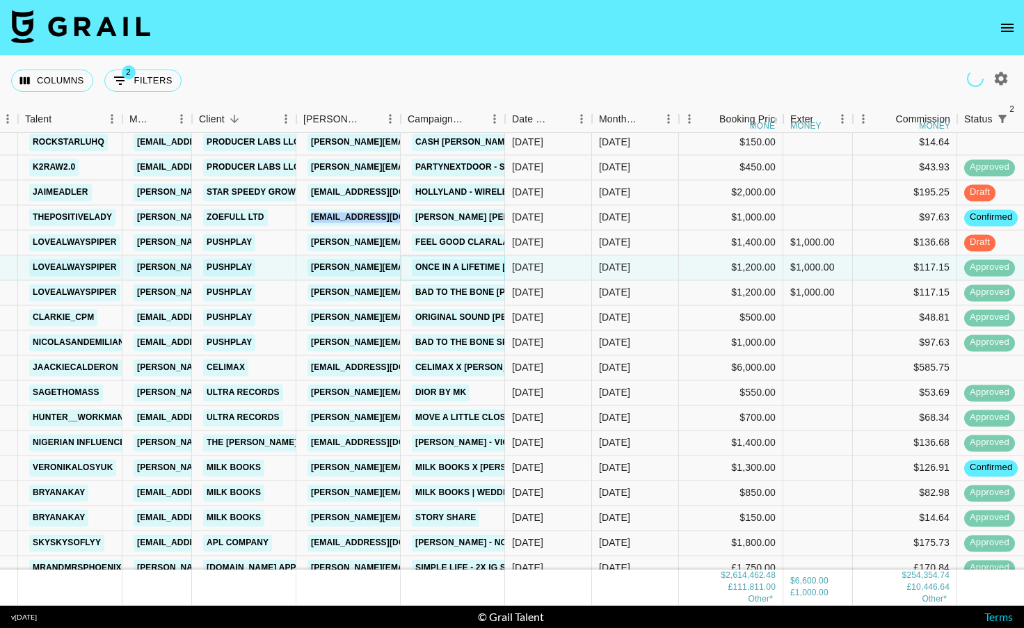
scroll to position [2650, 97]
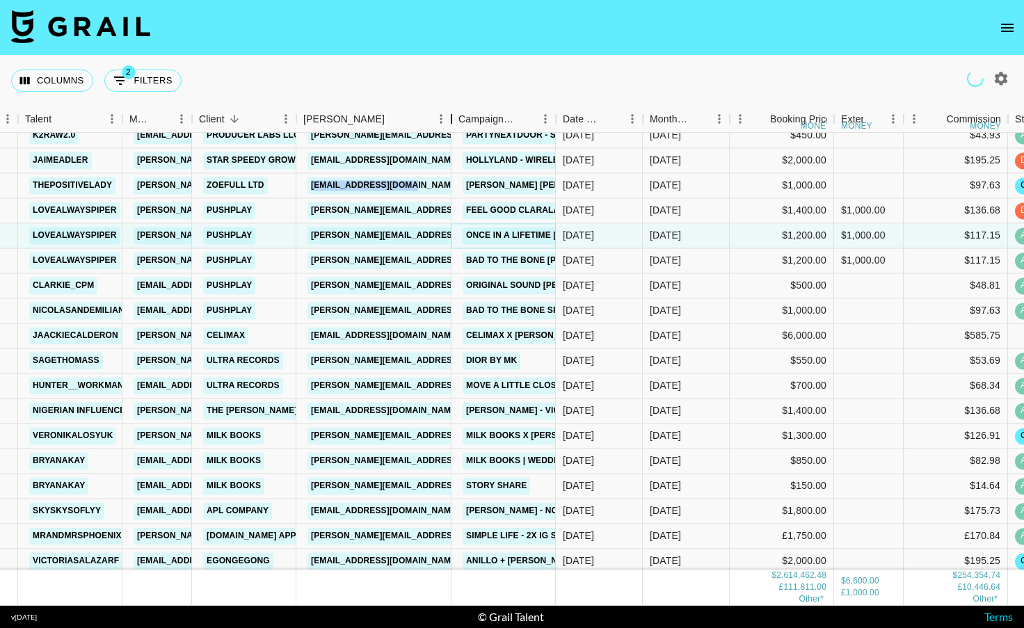
drag, startPoint x: 447, startPoint y: 117, endPoint x: 426, endPoint y: 282, distance: 166.8
click at [460, 117] on div "Booker" at bounding box center [451, 119] width 17 height 27
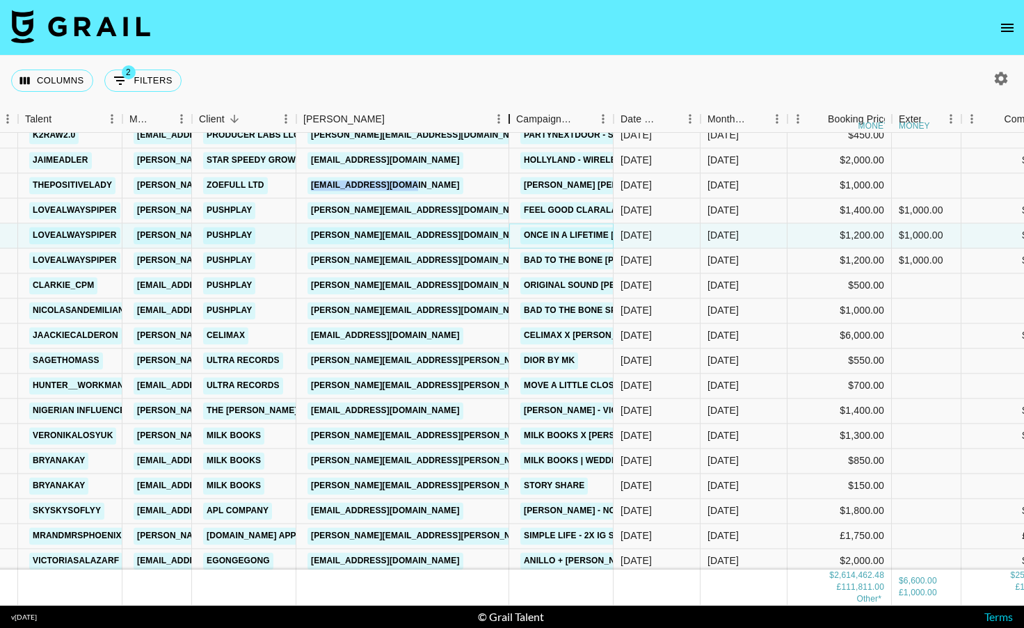
drag, startPoint x: 402, startPoint y: 113, endPoint x: 510, endPoint y: 106, distance: 108.7
click at [510, 106] on div "Booker" at bounding box center [509, 119] width 17 height 27
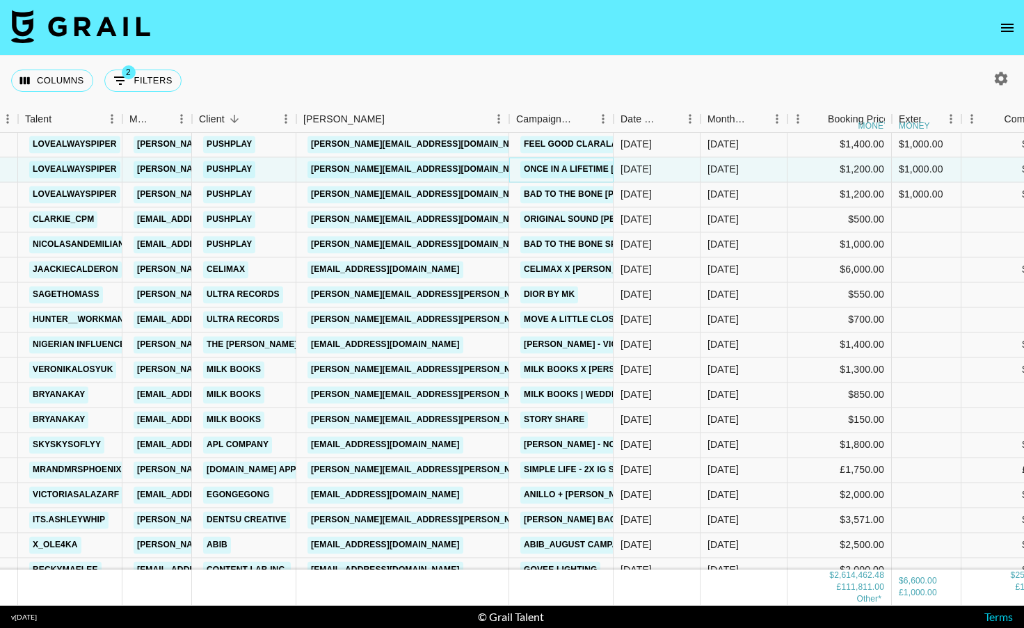
scroll to position [2720, 97]
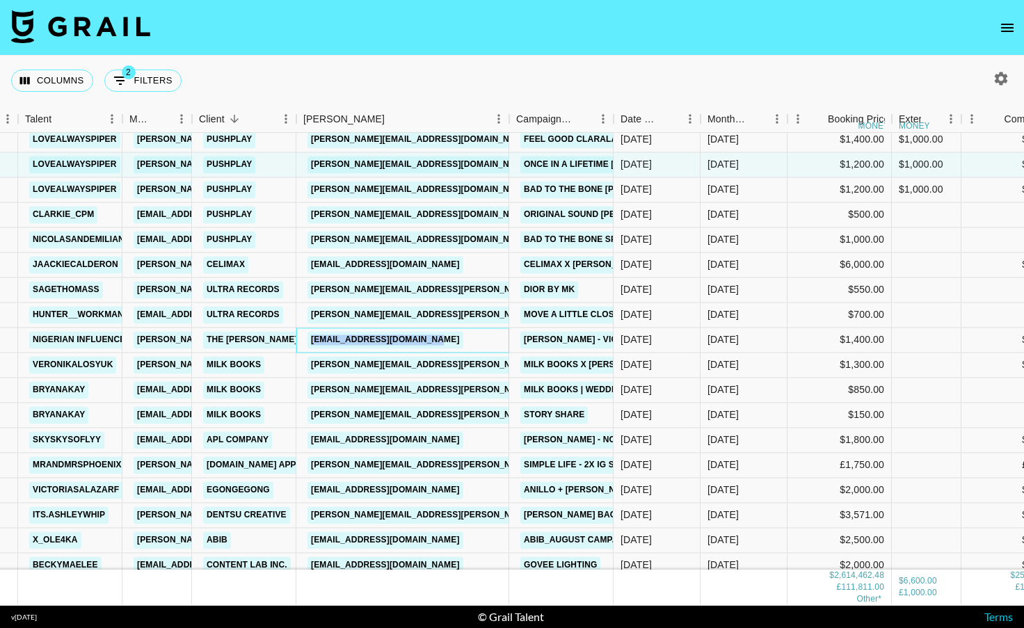
drag, startPoint x: 472, startPoint y: 339, endPoint x: 307, endPoint y: 330, distance: 165.1
click at [307, 330] on div "[EMAIL_ADDRESS][DOMAIN_NAME]" at bounding box center [402, 340] width 213 height 25
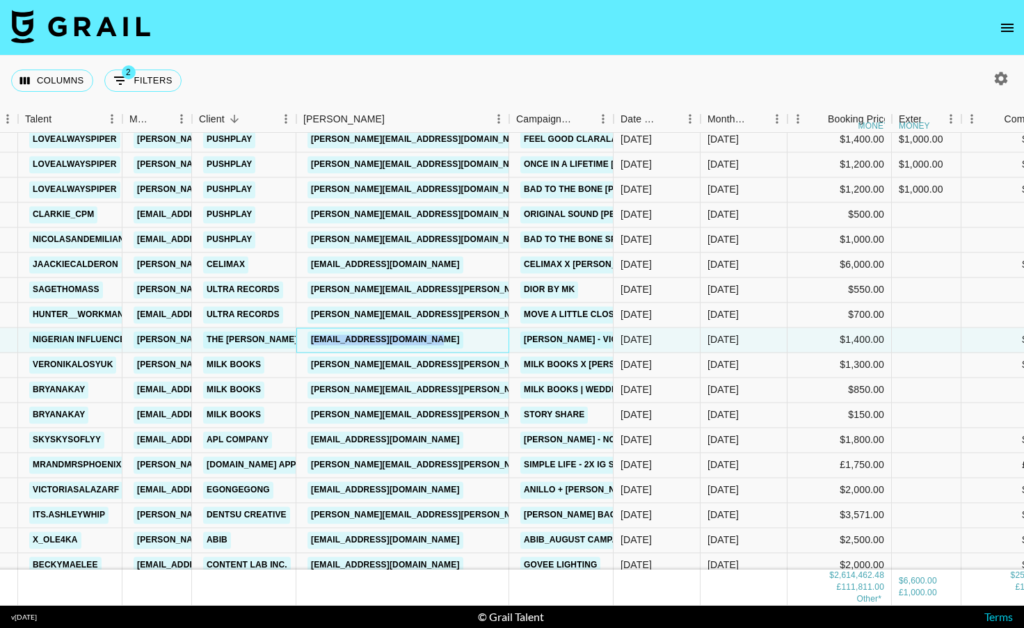
copy link "[EMAIL_ADDRESS][DOMAIN_NAME]"
click at [494, 364] on div "[PERSON_NAME][EMAIL_ADDRESS][PERSON_NAME][DOMAIN_NAME]" at bounding box center [402, 365] width 213 height 25
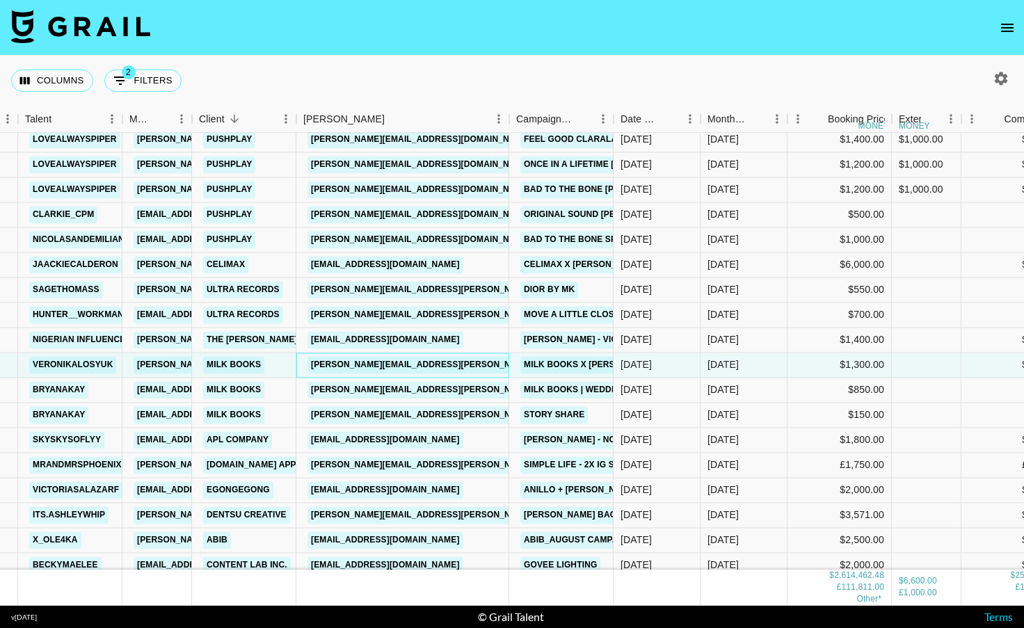
click at [477, 362] on div "[PERSON_NAME][EMAIL_ADDRESS][PERSON_NAME][DOMAIN_NAME]" at bounding box center [402, 365] width 213 height 25
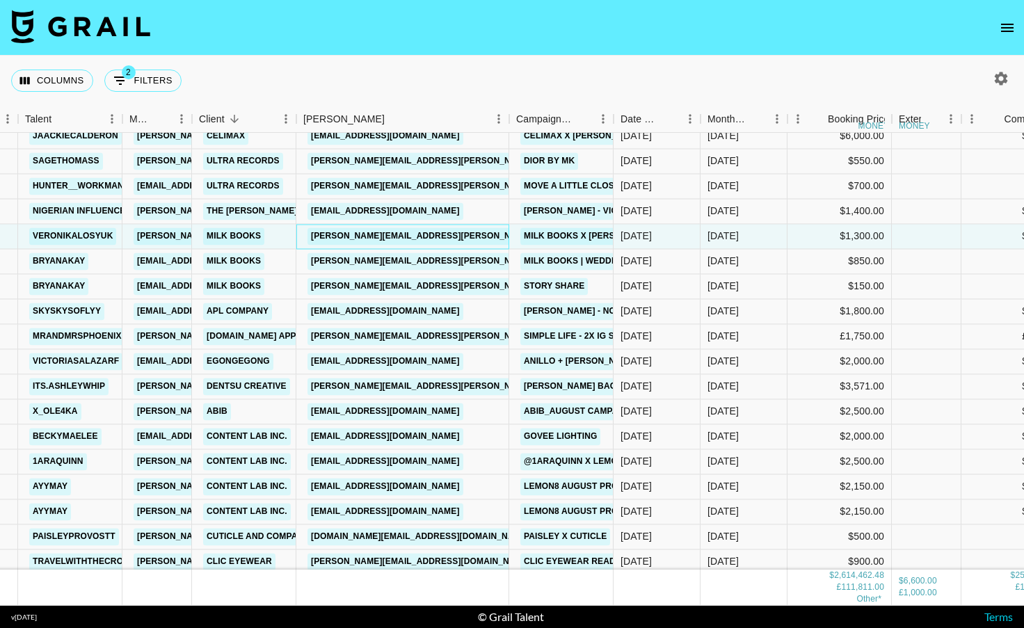
scroll to position [2861, 97]
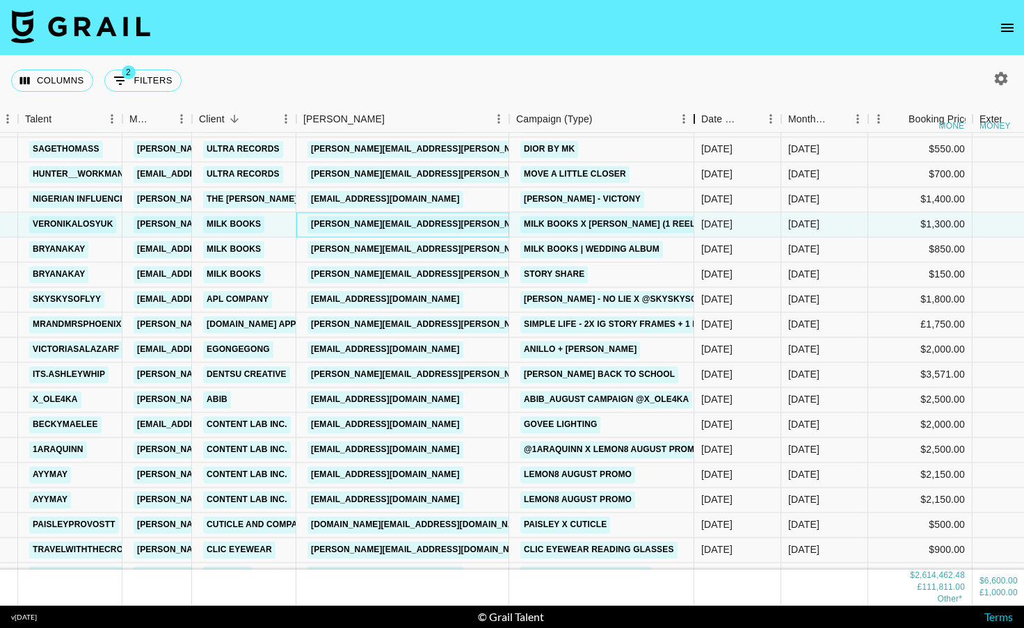
drag, startPoint x: 612, startPoint y: 119, endPoint x: 693, endPoint y: 121, distance: 80.7
click at [693, 121] on div "Campaign (Type)" at bounding box center [694, 119] width 17 height 27
drag, startPoint x: 476, startPoint y: 224, endPoint x: 293, endPoint y: 223, distance: 183.6
click at [293, 223] on div "[PERSON_NAME] [PERSON_NAME][EMAIL_ADDRESS][DOMAIN_NAME] Milk Books [PERSON_NAME…" at bounding box center [628, 224] width 1451 height 25
copy div "[PERSON_NAME][EMAIL_ADDRESS][PERSON_NAME][DOMAIN_NAME]"
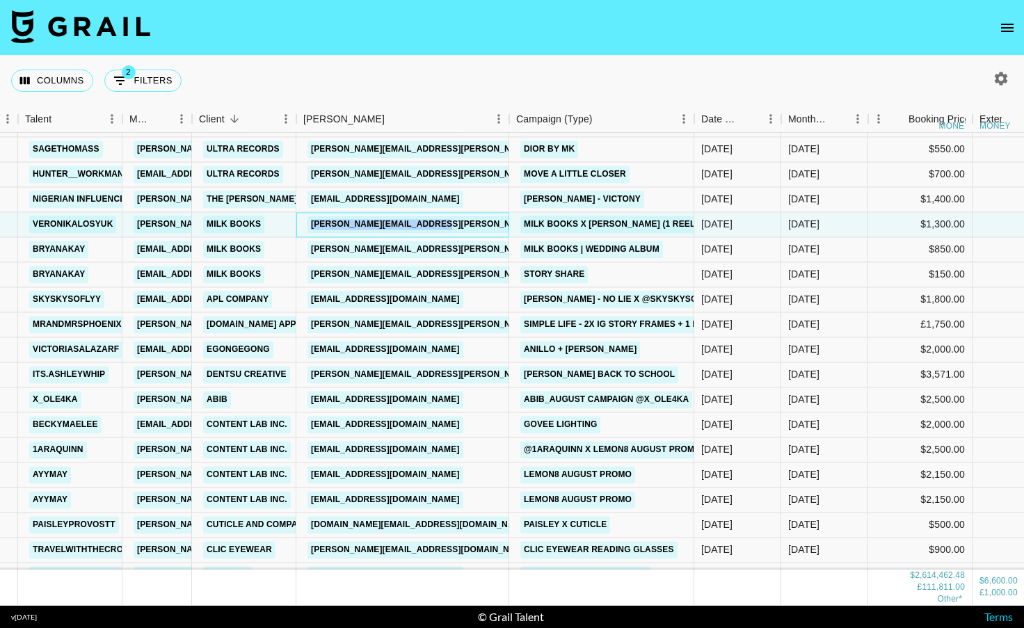
click at [478, 227] on div "[PERSON_NAME][EMAIL_ADDRESS][PERSON_NAME][DOMAIN_NAME]" at bounding box center [402, 224] width 213 height 25
click at [477, 222] on div "[PERSON_NAME][EMAIL_ADDRESS][PERSON_NAME][DOMAIN_NAME]" at bounding box center [402, 224] width 213 height 25
